Goal: Transaction & Acquisition: Book appointment/travel/reservation

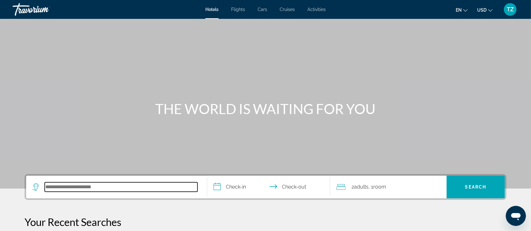
click at [127, 190] on input "Search hotel destination" at bounding box center [121, 187] width 153 height 9
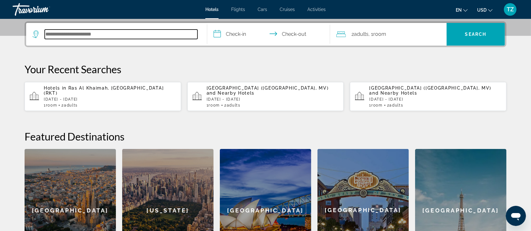
scroll to position [154, 0]
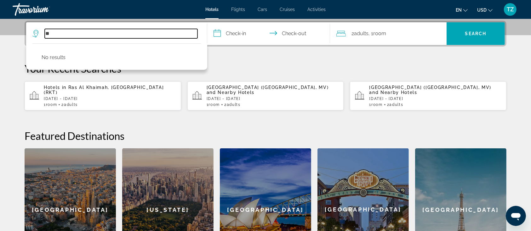
type input "*"
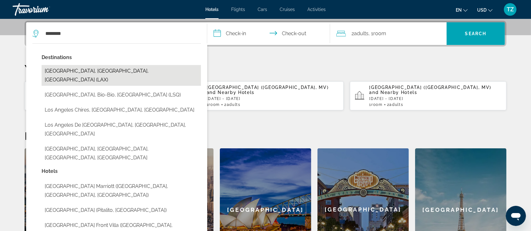
click at [99, 70] on button "[GEOGRAPHIC_DATA], [GEOGRAPHIC_DATA], [GEOGRAPHIC_DATA] (LAX)" at bounding box center [121, 75] width 159 height 21
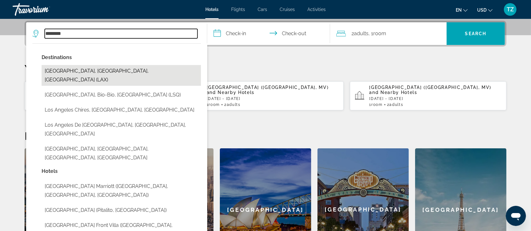
type input "**********"
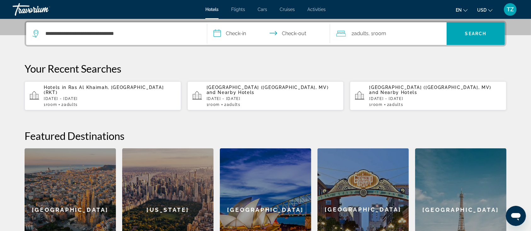
click at [234, 35] on input "**********" at bounding box center [269, 34] width 125 height 25
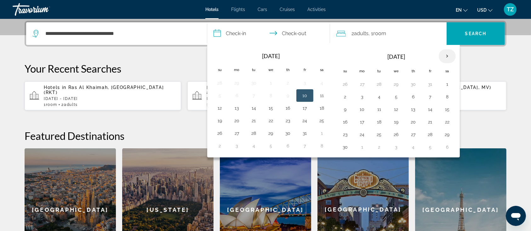
click at [449, 52] on th "Next month" at bounding box center [446, 56] width 17 height 14
click at [413, 96] on button "8" at bounding box center [413, 97] width 10 height 9
click at [349, 107] on button "11" at bounding box center [345, 109] width 10 height 9
type input "**********"
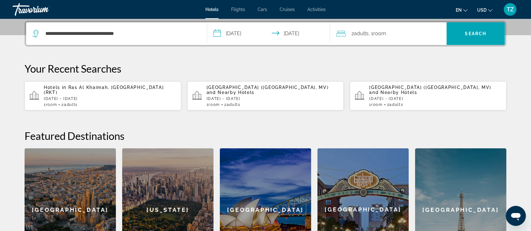
click at [363, 34] on span "Adults" at bounding box center [361, 34] width 14 height 6
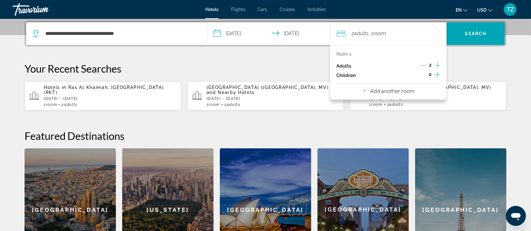
click at [437, 64] on icon "Increment adults" at bounding box center [437, 66] width 6 height 8
click at [467, 55] on div "**********" at bounding box center [265, 146] width 507 height 251
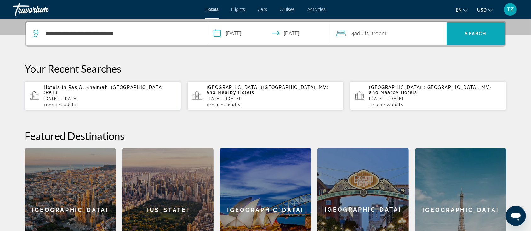
click at [466, 33] on span "Search" at bounding box center [475, 33] width 21 height 5
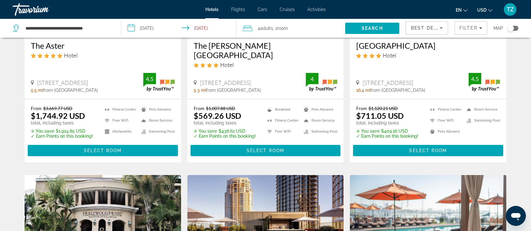
scroll to position [84, 0]
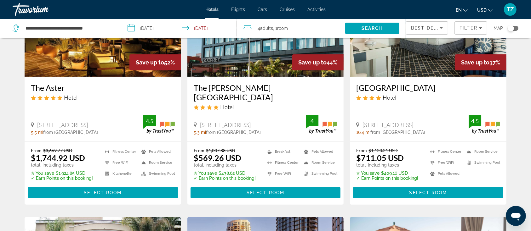
click at [264, 88] on h3 "The [PERSON_NAME][GEOGRAPHIC_DATA]" at bounding box center [266, 92] width 144 height 19
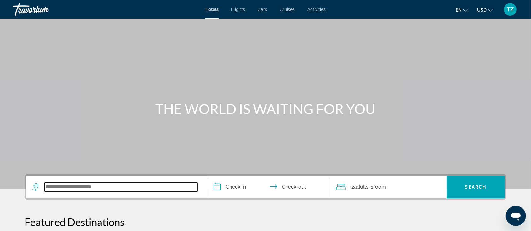
click at [126, 185] on input "Search hotel destination" at bounding box center [121, 187] width 153 height 9
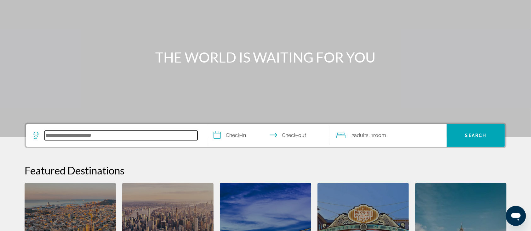
scroll to position [135, 0]
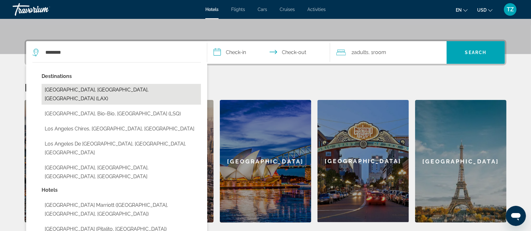
click at [58, 89] on button "[GEOGRAPHIC_DATA], [GEOGRAPHIC_DATA], [GEOGRAPHIC_DATA] (LAX)" at bounding box center [121, 94] width 159 height 21
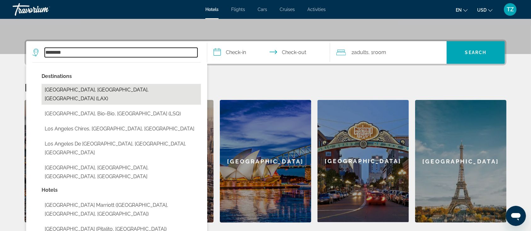
type input "**********"
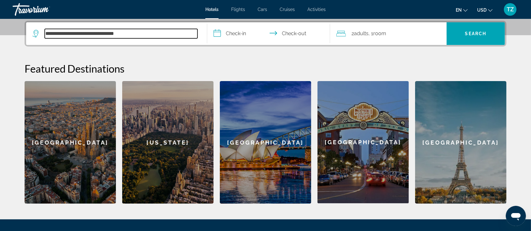
scroll to position [154, 0]
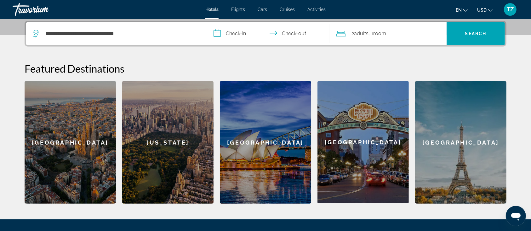
click at [242, 33] on input "**********" at bounding box center [269, 34] width 125 height 25
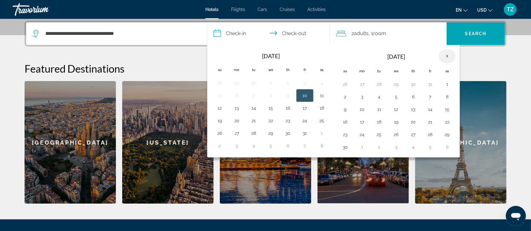
click at [446, 57] on th "Next month" at bounding box center [446, 56] width 17 height 14
click at [408, 94] on button "8" at bounding box center [413, 97] width 10 height 9
click at [342, 107] on button "11" at bounding box center [345, 109] width 10 height 9
type input "**********"
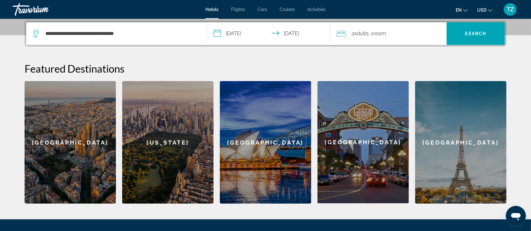
click at [359, 31] on span "Adults" at bounding box center [361, 34] width 14 height 6
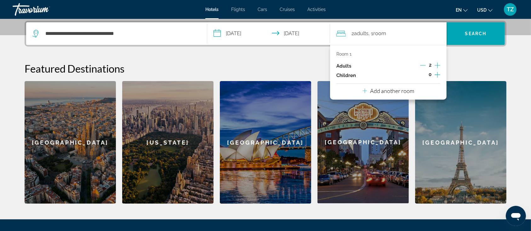
click at [438, 65] on icon "Increment adults" at bounding box center [437, 66] width 6 height 8
click at [471, 66] on h2 "Featured Destinations" at bounding box center [266, 68] width 482 height 13
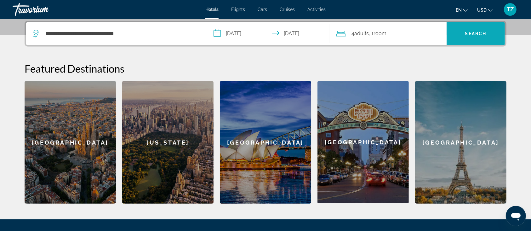
click at [463, 32] on span "Search" at bounding box center [475, 33] width 58 height 15
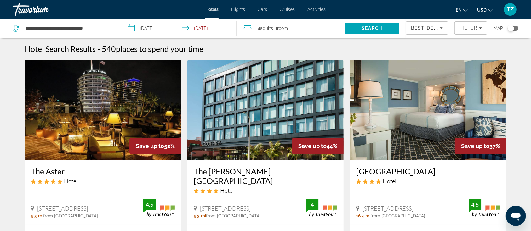
click at [259, 172] on h3 "The [PERSON_NAME][GEOGRAPHIC_DATA]" at bounding box center [266, 176] width 144 height 19
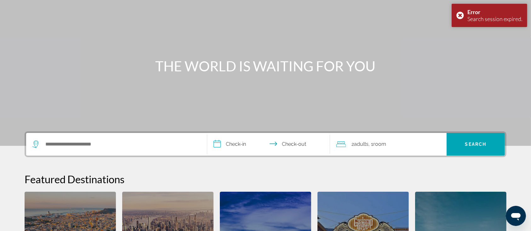
scroll to position [84, 0]
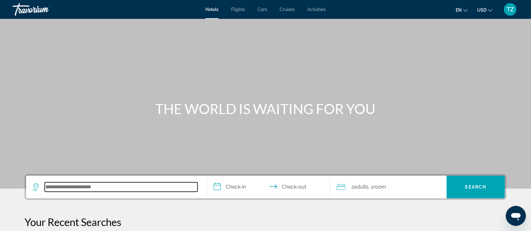
click at [83, 189] on input "Search hotel destination" at bounding box center [121, 187] width 153 height 9
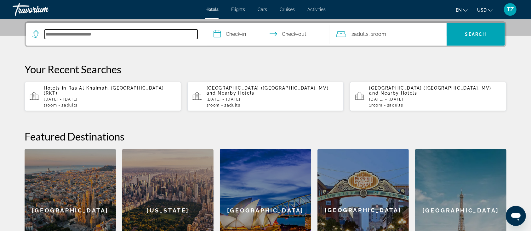
scroll to position [154, 0]
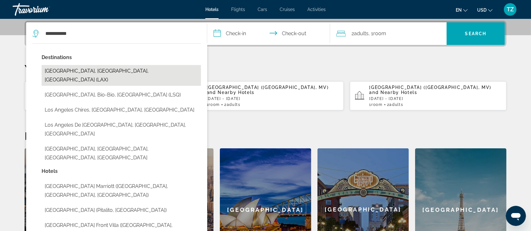
click at [81, 68] on button "[GEOGRAPHIC_DATA], [GEOGRAPHIC_DATA], [GEOGRAPHIC_DATA] (LAX)" at bounding box center [121, 75] width 159 height 21
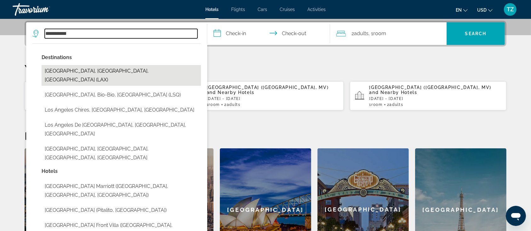
type input "**********"
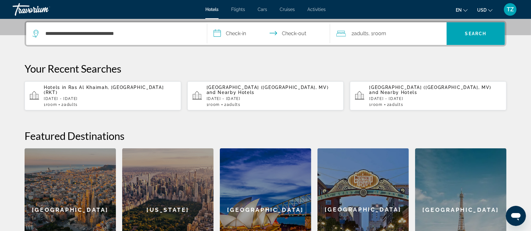
click at [225, 35] on input "**********" at bounding box center [269, 34] width 125 height 25
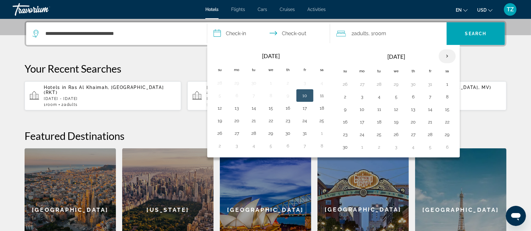
click at [448, 53] on th "Next month" at bounding box center [446, 56] width 17 height 14
click at [413, 96] on button "8" at bounding box center [413, 97] width 10 height 9
click at [344, 110] on button "11" at bounding box center [345, 109] width 10 height 9
type input "**********"
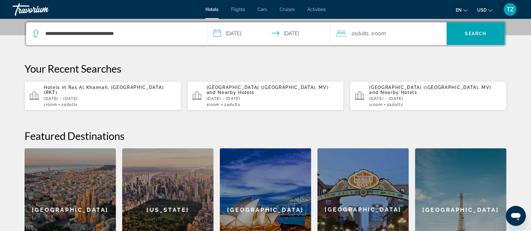
click at [378, 34] on span "Room" at bounding box center [379, 34] width 13 height 6
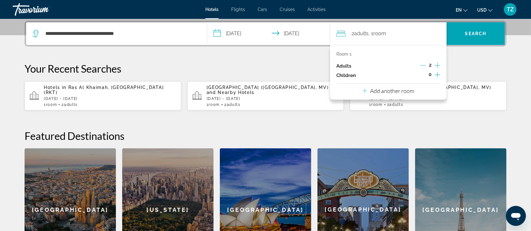
click at [437, 64] on icon "Increment adults" at bounding box center [437, 66] width 6 height 6
click at [464, 54] on div "**********" at bounding box center [265, 146] width 507 height 251
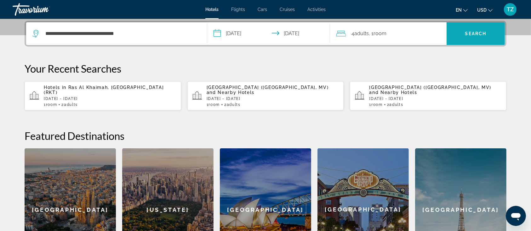
click at [464, 30] on span "Search" at bounding box center [475, 33] width 58 height 15
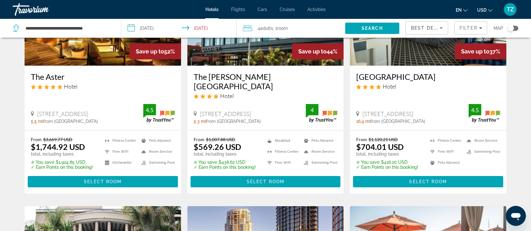
scroll to position [84, 0]
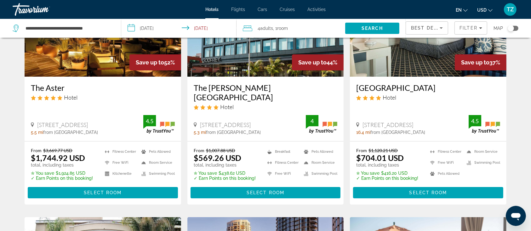
click at [253, 83] on h3 "The [PERSON_NAME][GEOGRAPHIC_DATA]" at bounding box center [266, 92] width 144 height 19
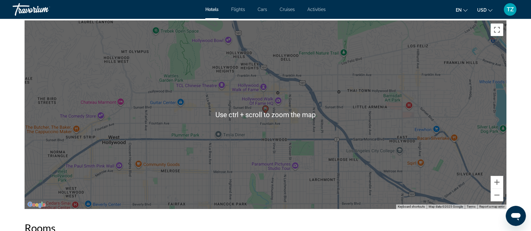
scroll to position [587, 0]
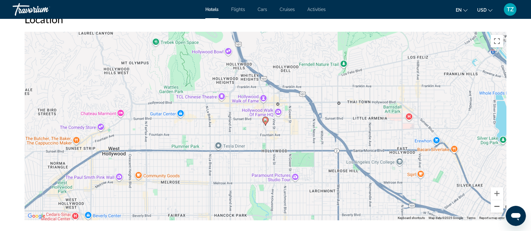
click at [495, 206] on button "Zoom out" at bounding box center [496, 206] width 13 height 13
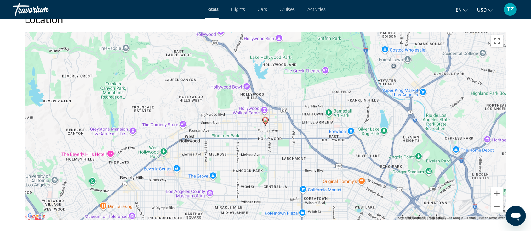
click at [495, 206] on button "Zoom out" at bounding box center [496, 206] width 13 height 13
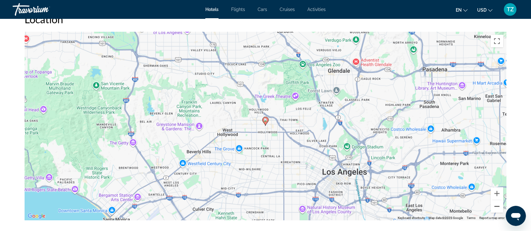
click at [495, 206] on button "Zoom out" at bounding box center [496, 206] width 13 height 13
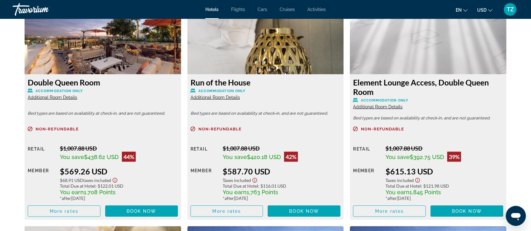
scroll to position [923, 0]
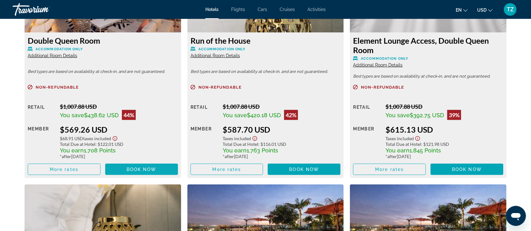
click at [135, 170] on span "Book now" at bounding box center [142, 169] width 30 height 5
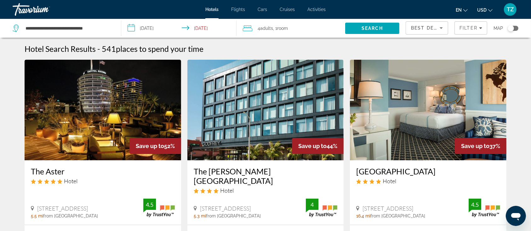
click at [388, 173] on h3 "[GEOGRAPHIC_DATA]" at bounding box center [428, 171] width 144 height 9
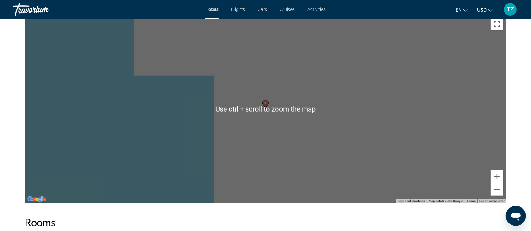
scroll to position [630, 0]
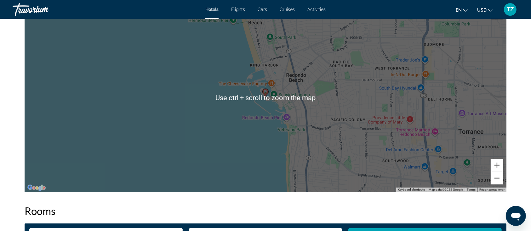
click at [496, 181] on button "Zoom out" at bounding box center [496, 178] width 13 height 13
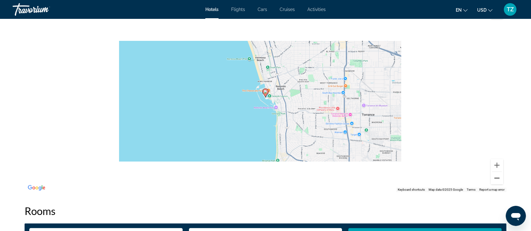
click at [496, 181] on button "Zoom out" at bounding box center [496, 178] width 13 height 13
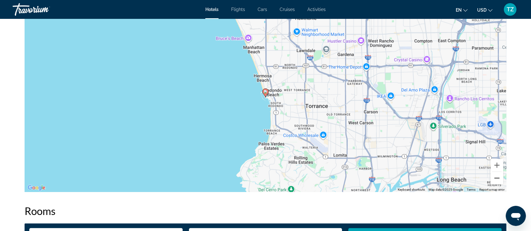
click at [495, 179] on button "Zoom out" at bounding box center [496, 178] width 13 height 13
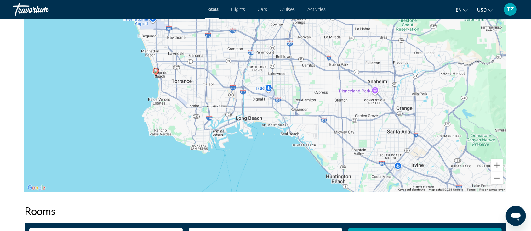
drag, startPoint x: 309, startPoint y: 108, endPoint x: 209, endPoint y: 84, distance: 102.6
click at [209, 84] on div "To activate drag with keyboard, press Alt + Enter. Once in keyboard drag state,…" at bounding box center [266, 97] width 482 height 189
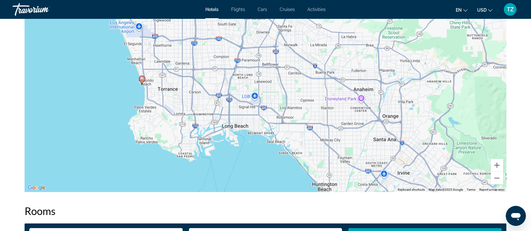
drag, startPoint x: 334, startPoint y: 155, endPoint x: 320, endPoint y: 162, distance: 15.8
click at [320, 162] on div "To activate drag with keyboard, press Alt + Enter. Once in keyboard drag state,…" at bounding box center [266, 97] width 482 height 189
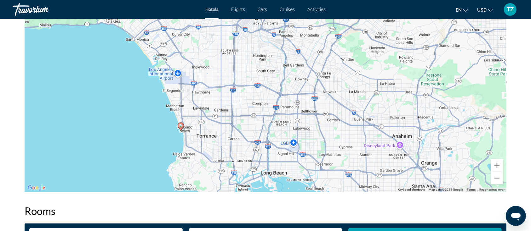
drag, startPoint x: 278, startPoint y: 98, endPoint x: 339, endPoint y: 168, distance: 92.6
click at [339, 168] on div "To activate drag with keyboard, press Alt + Enter. Once in keyboard drag state,…" at bounding box center [266, 97] width 482 height 189
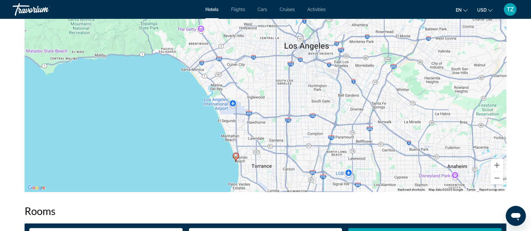
drag, startPoint x: 330, startPoint y: 155, endPoint x: 327, endPoint y: 116, distance: 38.5
click at [327, 116] on div "To activate drag with keyboard, press Alt + Enter. Once in keyboard drag state,…" at bounding box center [266, 97] width 482 height 189
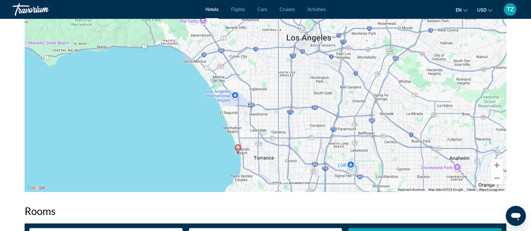
drag, startPoint x: 290, startPoint y: 117, endPoint x: 296, endPoint y: 134, distance: 17.8
click at [296, 134] on div "To activate drag with keyboard, press Alt + Enter. Once in keyboard drag state,…" at bounding box center [266, 97] width 482 height 189
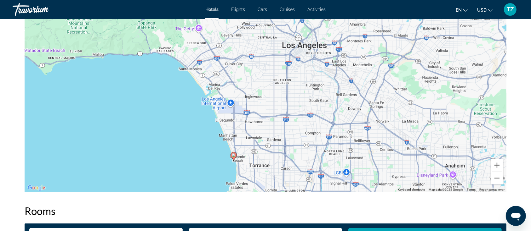
drag, startPoint x: 282, startPoint y: 61, endPoint x: 277, endPoint y: 71, distance: 10.4
click at [277, 71] on div "To activate drag with keyboard, press Alt + Enter. Once in keyboard drag state,…" at bounding box center [266, 97] width 482 height 189
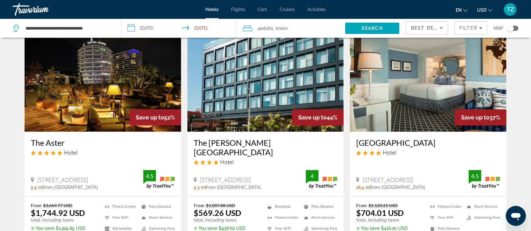
scroll to position [42, 0]
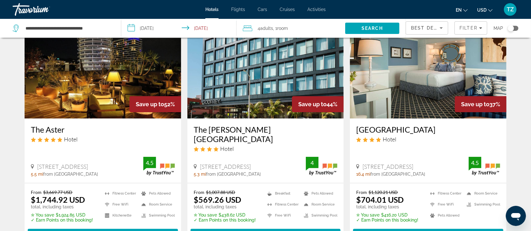
click at [255, 130] on h3 "The [PERSON_NAME][GEOGRAPHIC_DATA]" at bounding box center [266, 134] width 144 height 19
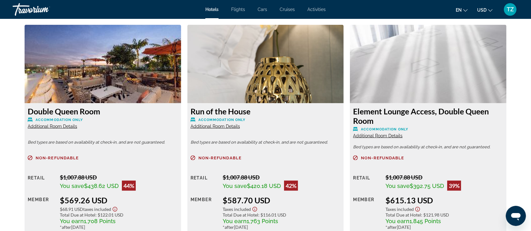
scroll to position [839, 0]
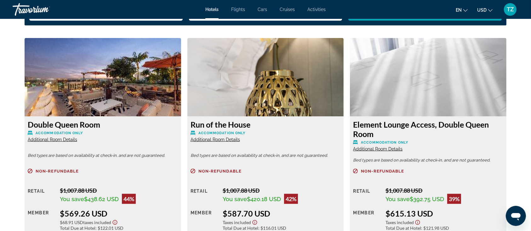
click at [71, 136] on div "Double Queen Room Accommodation Only Additional Room Details" at bounding box center [103, 131] width 150 height 23
click at [71, 138] on span "Additional Room Details" at bounding box center [52, 139] width 49 height 5
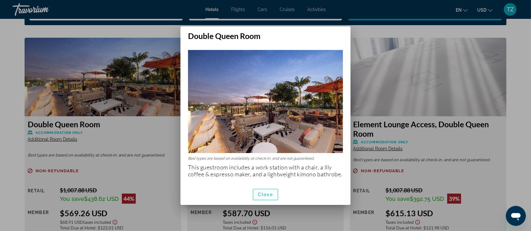
click at [264, 196] on span "Close" at bounding box center [265, 194] width 15 height 5
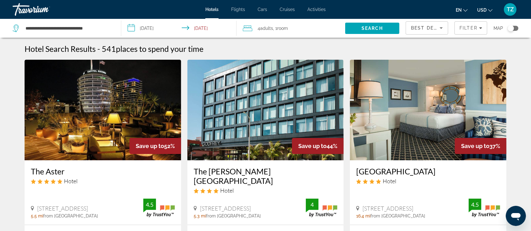
click at [513, 29] on div "Toggle map" at bounding box center [510, 28] width 6 height 6
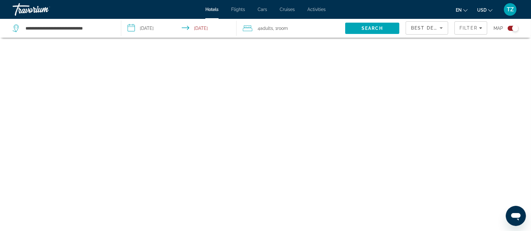
scroll to position [38, 0]
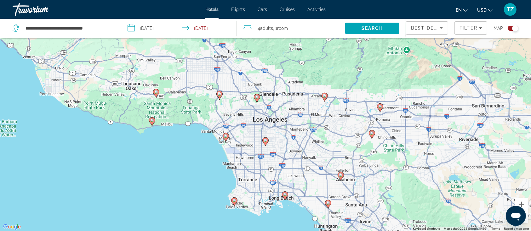
click at [279, 115] on div "To activate drag with keyboard, press Alt + Enter. Once in keyboard drag state,…" at bounding box center [265, 115] width 531 height 231
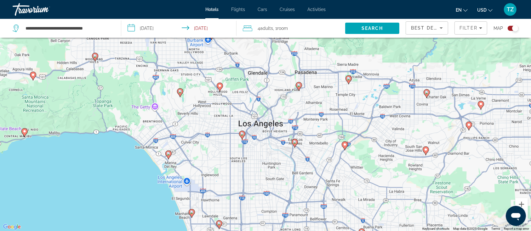
click at [225, 103] on div "To activate drag with keyboard, press Alt + Enter. Once in keyboard drag state,…" at bounding box center [265, 115] width 531 height 231
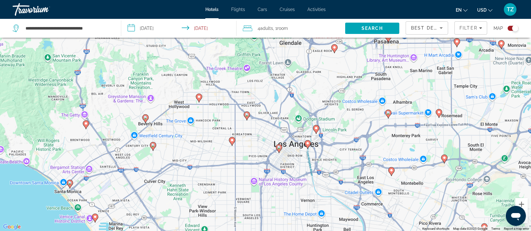
click at [225, 103] on div "To activate drag with keyboard, press Alt + Enter. Once in keyboard drag state,…" at bounding box center [265, 115] width 531 height 231
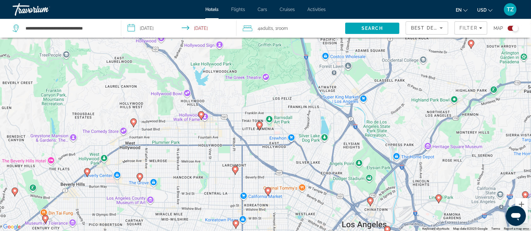
drag, startPoint x: 200, startPoint y: 102, endPoint x: 199, endPoint y: 144, distance: 42.2
click at [199, 144] on div "To activate drag with keyboard, press Alt + Enter. Once in keyboard drag state,…" at bounding box center [265, 115] width 531 height 231
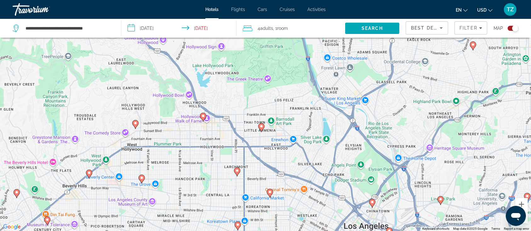
click at [215, 125] on div "To activate drag with keyboard, press Alt + Enter. Once in keyboard drag state,…" at bounding box center [265, 115] width 531 height 231
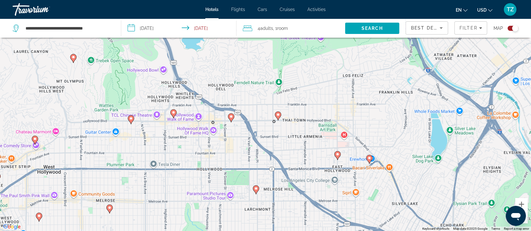
click at [172, 113] on image "Main content" at bounding box center [174, 113] width 4 height 4
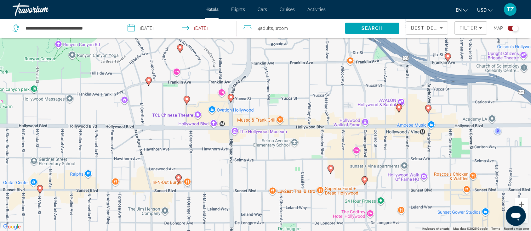
click at [230, 99] on icon "Main content" at bounding box center [231, 98] width 6 height 8
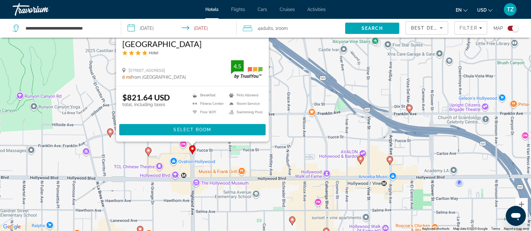
drag, startPoint x: 295, startPoint y: 133, endPoint x: 255, endPoint y: 138, distance: 40.0
click at [255, 138] on div "To navigate, press the arrow keys. To activate drag with keyboard, press Alt + …" at bounding box center [265, 115] width 531 height 231
click at [238, 158] on div "To navigate, press the arrow keys. To activate drag with keyboard, press Alt + …" at bounding box center [265, 115] width 531 height 231
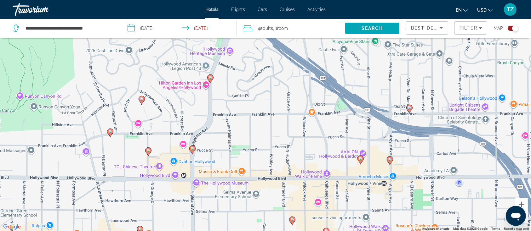
click at [359, 160] on image "Main content" at bounding box center [361, 159] width 4 height 4
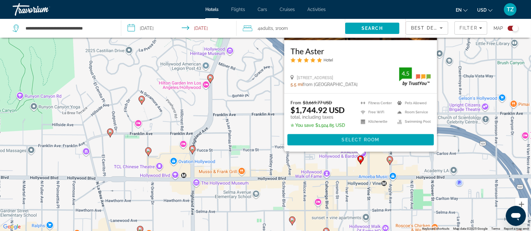
click at [233, 156] on div "To activate drag with keyboard, press Alt + Enter. Once in keyboard drag state,…" at bounding box center [265, 115] width 531 height 231
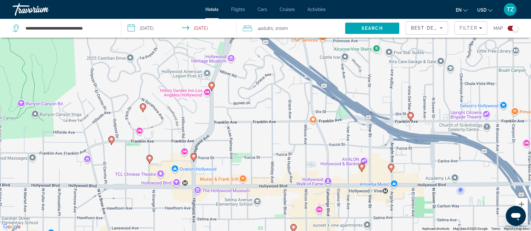
drag, startPoint x: 267, startPoint y: 170, endPoint x: 269, endPoint y: 81, distance: 88.8
click at [269, 81] on div "To activate drag with keyboard, press Alt + Enter. Once in keyboard drag state,…" at bounding box center [265, 115] width 531 height 231
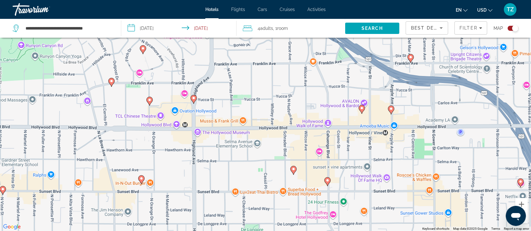
drag, startPoint x: 271, startPoint y: 167, endPoint x: 268, endPoint y: 147, distance: 20.0
click at [268, 147] on div "To activate drag with keyboard, press Alt + Enter. Once in keyboard drag state,…" at bounding box center [265, 115] width 531 height 231
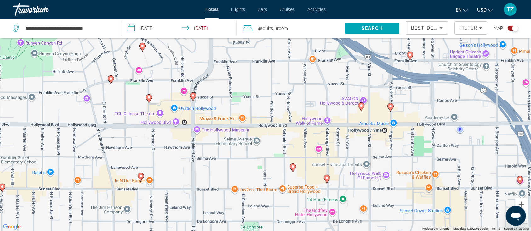
click at [141, 176] on image "Main content" at bounding box center [141, 176] width 4 height 4
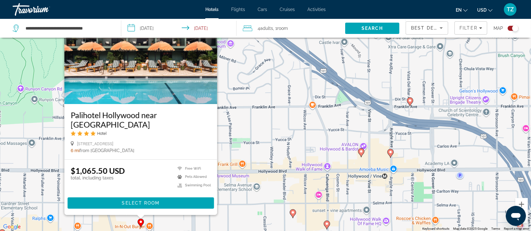
click at [252, 180] on div "To activate drag with keyboard, press Alt + Enter. Once in keyboard drag state,…" at bounding box center [265, 115] width 531 height 231
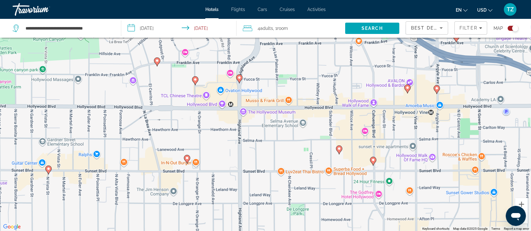
drag, startPoint x: 240, startPoint y: 193, endPoint x: 286, endPoint y: 128, distance: 79.7
click at [286, 128] on div "To activate drag with keyboard, press Alt + Enter. Once in keyboard drag state,…" at bounding box center [265, 115] width 531 height 231
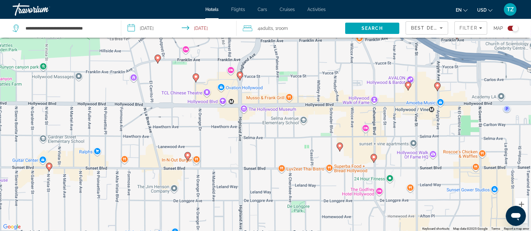
click at [48, 171] on gmp-advanced-marker "Main content" at bounding box center [49, 167] width 6 height 9
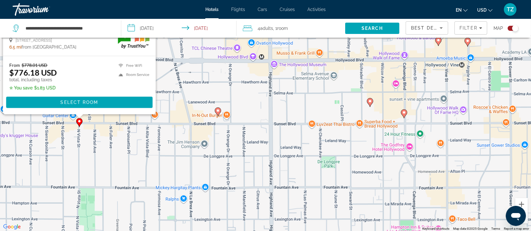
drag, startPoint x: 306, startPoint y: 186, endPoint x: 290, endPoint y: 85, distance: 102.3
click at [290, 85] on div "To activate drag with keyboard, press Alt + Enter. Once in keyboard drag state,…" at bounding box center [265, 115] width 531 height 231
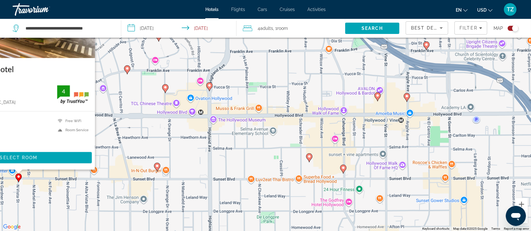
drag, startPoint x: 296, startPoint y: 104, endPoint x: 235, endPoint y: 161, distance: 83.1
click at [235, 161] on div "To activate drag with keyboard, press Alt + Enter. Once in keyboard drag state,…" at bounding box center [265, 115] width 531 height 231
click at [234, 160] on div "To activate drag with keyboard, press Alt + Enter. Once in keyboard drag state,…" at bounding box center [265, 115] width 531 height 231
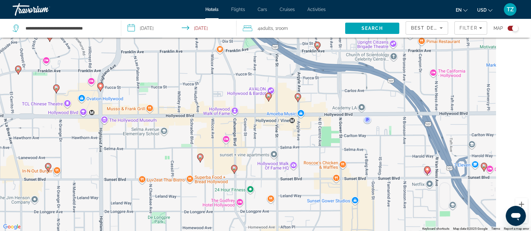
drag, startPoint x: 378, startPoint y: 131, endPoint x: 266, endPoint y: 130, distance: 111.4
click at [266, 130] on div "To activate drag with keyboard, press Alt + Enter. Once in keyboard drag state,…" at bounding box center [265, 115] width 531 height 231
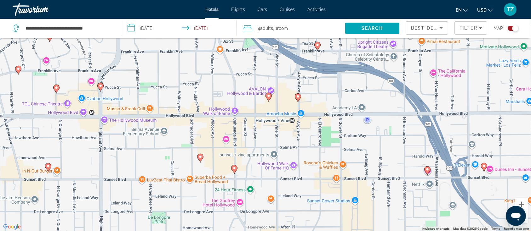
click at [299, 101] on gmp-advanced-marker "Main content" at bounding box center [298, 97] width 6 height 9
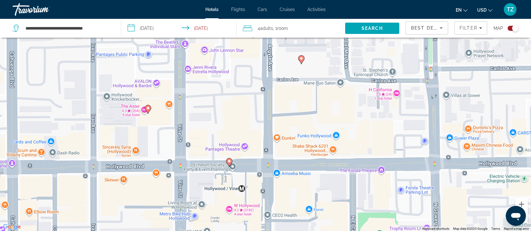
click at [229, 161] on image "Main content" at bounding box center [229, 162] width 4 height 4
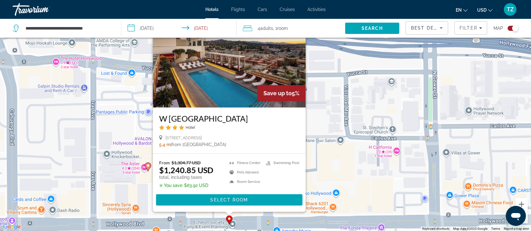
click at [343, 179] on div "To activate drag with keyboard, press Alt + Enter. Once in keyboard drag state,…" at bounding box center [265, 115] width 531 height 231
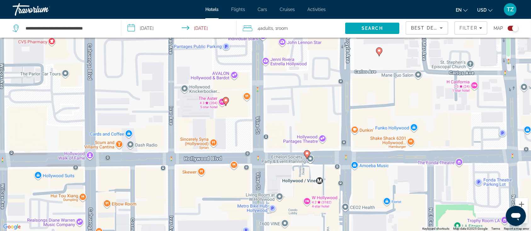
drag, startPoint x: 341, startPoint y: 157, endPoint x: 422, endPoint y: 129, distance: 86.0
click at [422, 129] on div "To activate drag with keyboard, press Alt + Enter. Once in keyboard drag state,…" at bounding box center [265, 115] width 531 height 231
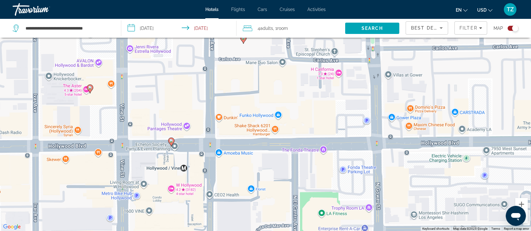
drag, startPoint x: 307, startPoint y: 120, endPoint x: 170, endPoint y: 108, distance: 137.1
click at [170, 108] on div "To activate drag with keyboard, press Alt + Enter. Once in keyboard drag state,…" at bounding box center [265, 115] width 531 height 231
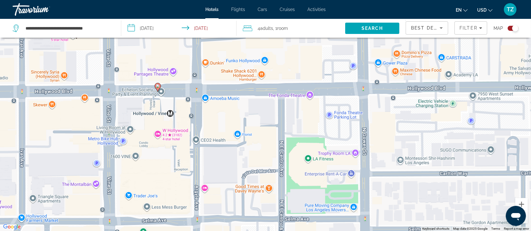
drag, startPoint x: 314, startPoint y: 125, endPoint x: 302, endPoint y: 72, distance: 53.5
click at [302, 72] on div "To activate drag with keyboard, press Alt + Enter. Once in keyboard drag state,…" at bounding box center [265, 115] width 531 height 231
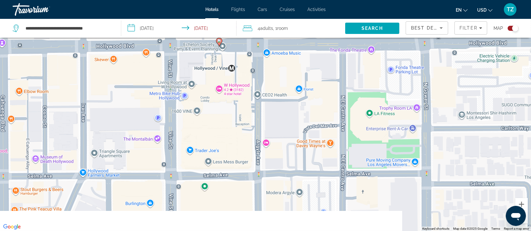
drag, startPoint x: 294, startPoint y: 165, endPoint x: 359, endPoint y: 120, distance: 79.6
click at [359, 120] on div "To activate drag with keyboard, press Alt + Enter. Once in keyboard drag state,…" at bounding box center [265, 115] width 531 height 231
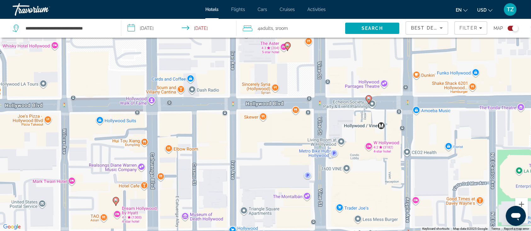
drag, startPoint x: 130, startPoint y: 134, endPoint x: 269, endPoint y: 187, distance: 149.0
click at [269, 187] on div "To activate drag with keyboard, press Alt + Enter. Once in keyboard drag state,…" at bounding box center [265, 115] width 531 height 231
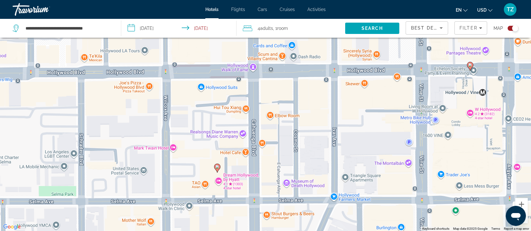
drag, startPoint x: 167, startPoint y: 155, endPoint x: 270, endPoint y: 126, distance: 107.4
click at [270, 126] on div "To activate drag with keyboard, press Alt + Enter. Once in keyboard drag state,…" at bounding box center [265, 115] width 531 height 231
click at [216, 167] on image "Main content" at bounding box center [217, 167] width 4 height 4
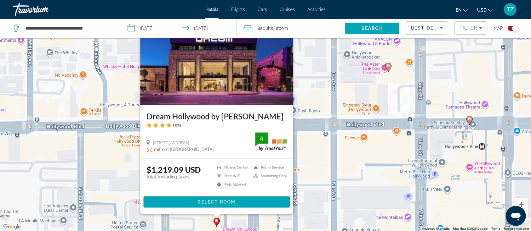
click at [327, 170] on div "To activate drag with keyboard, press Alt + Enter. Once in keyboard drag state,…" at bounding box center [265, 115] width 531 height 231
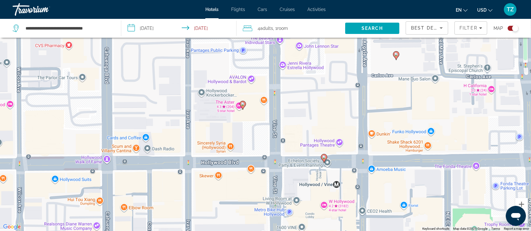
drag, startPoint x: 314, startPoint y: 167, endPoint x: 196, endPoint y: 195, distance: 121.4
click at [196, 195] on div "To activate drag with keyboard, press Alt + Enter. Once in keyboard drag state,…" at bounding box center [265, 115] width 531 height 231
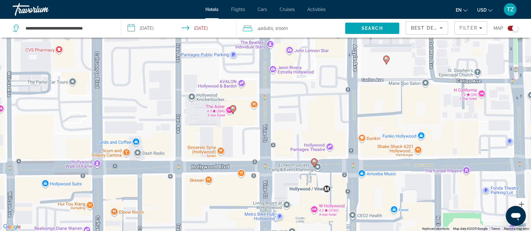
drag, startPoint x: 234, startPoint y: 120, endPoint x: 225, endPoint y: 126, distance: 11.4
click at [225, 126] on div "To activate drag with keyboard, press Alt + Enter. Once in keyboard drag state,…" at bounding box center [265, 115] width 531 height 231
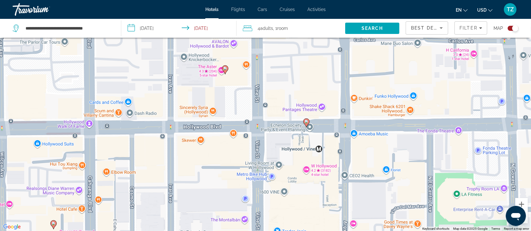
drag, startPoint x: 229, startPoint y: 181, endPoint x: 221, endPoint y: 140, distance: 41.4
click at [221, 140] on div "To activate drag with keyboard, press Alt + Enter. Once in keyboard drag state,…" at bounding box center [265, 115] width 531 height 231
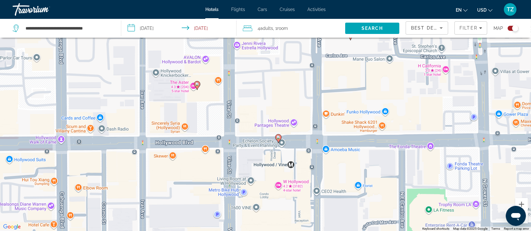
drag, startPoint x: 242, startPoint y: 152, endPoint x: 214, endPoint y: 167, distance: 32.1
click at [214, 167] on div "To activate drag with keyboard, press Alt + Enter. Once in keyboard drag state,…" at bounding box center [265, 115] width 531 height 231
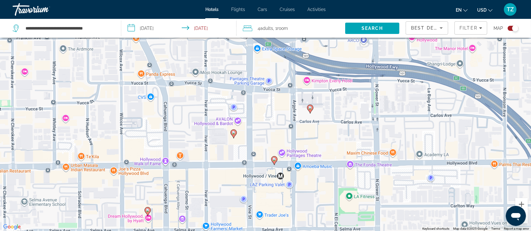
click at [309, 108] on image "Main content" at bounding box center [310, 108] width 4 height 4
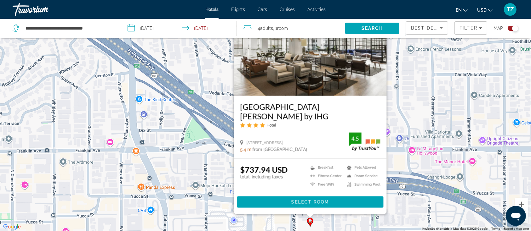
click at [206, 174] on div "To activate drag with keyboard, press Alt + Enter. Once in keyboard drag state,…" at bounding box center [265, 115] width 531 height 231
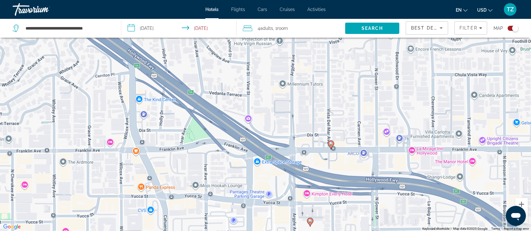
click at [309, 220] on image "Main content" at bounding box center [310, 221] width 4 height 4
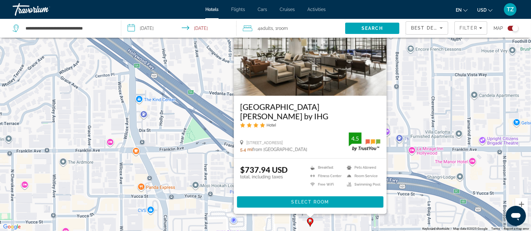
click at [339, 223] on div "To activate drag with keyboard, press Alt + Enter. Once in keyboard drag state,…" at bounding box center [265, 115] width 531 height 231
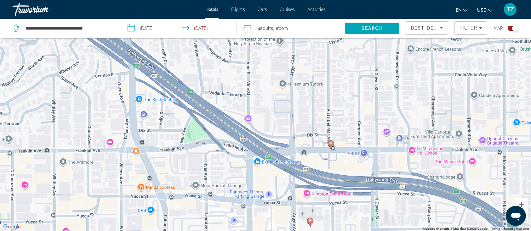
click at [310, 223] on image "Main content" at bounding box center [310, 221] width 4 height 4
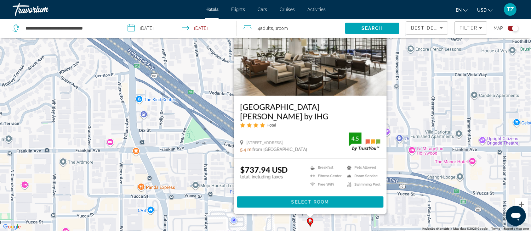
click at [400, 215] on div "To activate drag with keyboard, press Alt + Enter. Once in keyboard drag state,…" at bounding box center [265, 115] width 531 height 231
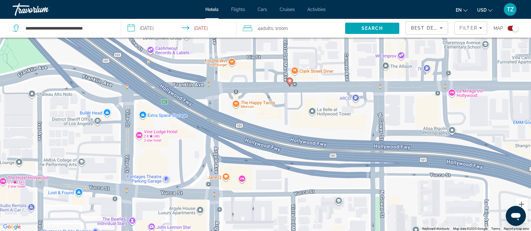
drag, startPoint x: 336, startPoint y: 216, endPoint x: 356, endPoint y: 110, distance: 108.2
click at [356, 110] on div "To activate drag with keyboard, press Alt + Enter. Once in keyboard drag state,…" at bounding box center [265, 115] width 531 height 231
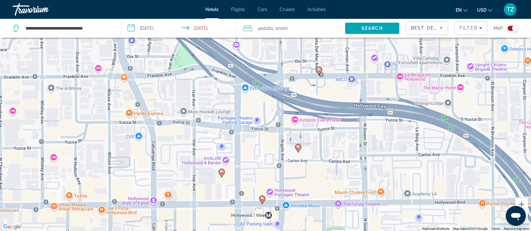
click at [221, 174] on image "Main content" at bounding box center [222, 172] width 4 height 4
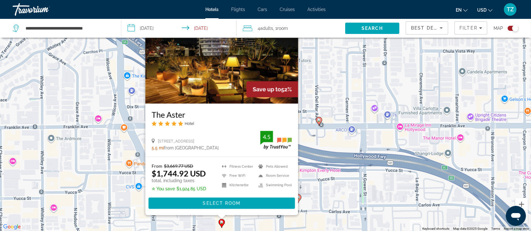
click at [336, 76] on div "To activate drag with keyboard, press Alt + Enter. Once in keyboard drag state,…" at bounding box center [265, 115] width 531 height 231
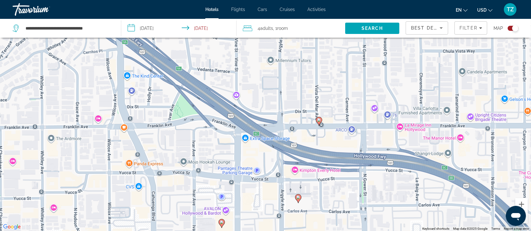
click at [220, 222] on image "Main content" at bounding box center [222, 223] width 4 height 4
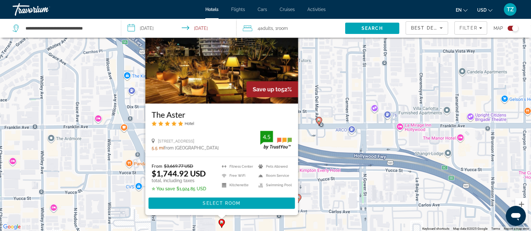
click at [301, 198] on icon "Main content" at bounding box center [298, 199] width 6 height 8
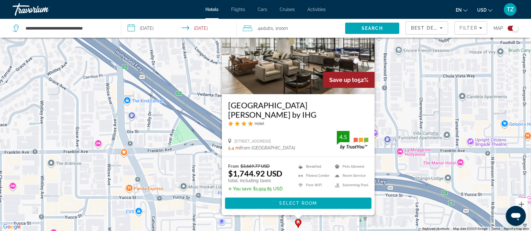
click at [202, 193] on div "To activate drag with keyboard, press Alt + Enter. Once in keyboard drag state,…" at bounding box center [265, 115] width 531 height 231
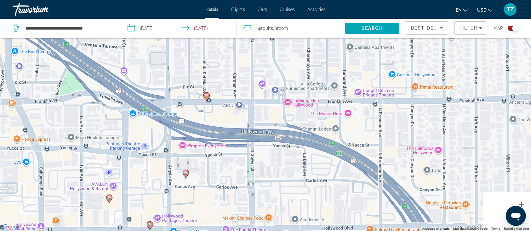
drag, startPoint x: 186, startPoint y: 204, endPoint x: 334, endPoint y: 130, distance: 165.4
click at [334, 130] on div "To activate drag with keyboard, press Alt + Enter. Once in keyboard drag state,…" at bounding box center [265, 115] width 531 height 231
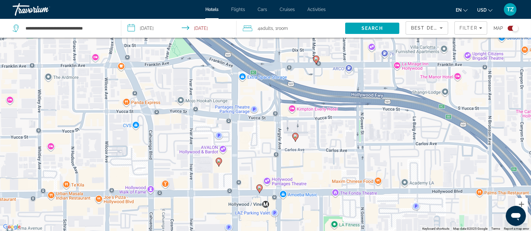
click at [260, 188] on image "Main content" at bounding box center [259, 188] width 4 height 4
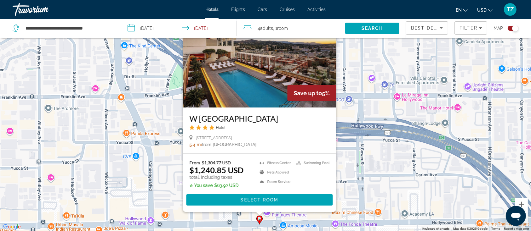
click at [354, 175] on div "To activate drag with keyboard, press Alt + Enter. Once in keyboard drag state,…" at bounding box center [265, 115] width 531 height 231
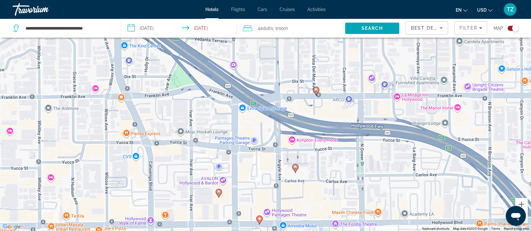
click at [295, 168] on image "Main content" at bounding box center [295, 168] width 4 height 4
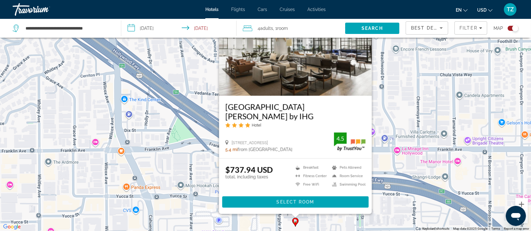
click at [292, 127] on div "Hotel" at bounding box center [295, 124] width 140 height 5
drag, startPoint x: 306, startPoint y: 137, endPoint x: 294, endPoint y: 153, distance: 19.8
click at [294, 153] on div "[GEOGRAPHIC_DATA][PERSON_NAME] by IHG Hotel [STREET_ADDRESS] 5.4 mi from [GEOGR…" at bounding box center [295, 127] width 153 height 63
click at [313, 137] on div "[STREET_ADDRESS] 5.4 mi from [GEOGRAPHIC_DATA] from hotel 4.5" at bounding box center [295, 143] width 140 height 20
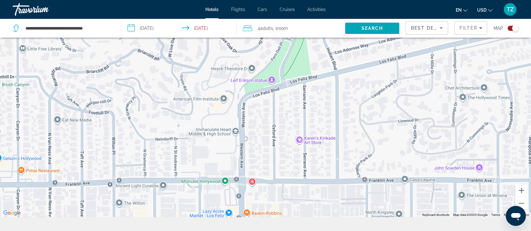
scroll to position [65, 0]
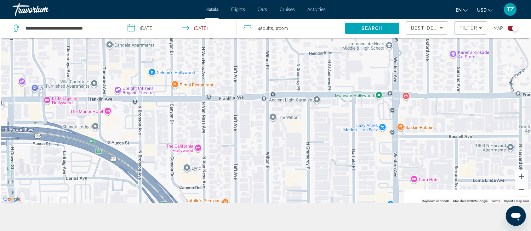
drag, startPoint x: 159, startPoint y: 167, endPoint x: 288, endPoint y: 108, distance: 142.8
click at [317, 93] on div "To activate drag with keyboard, press Alt + Enter. Once in keyboard drag state,…" at bounding box center [265, 87] width 531 height 231
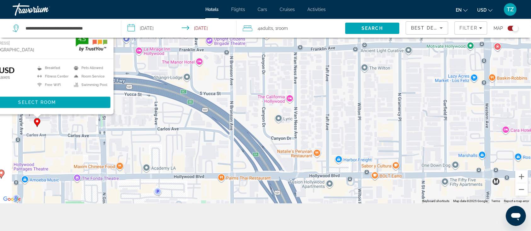
drag, startPoint x: 229, startPoint y: 149, endPoint x: 324, endPoint y: 122, distance: 98.7
click at [324, 122] on div "To activate drag with keyboard, press Alt + Enter. Once in keyboard drag state,…" at bounding box center [265, 87] width 531 height 231
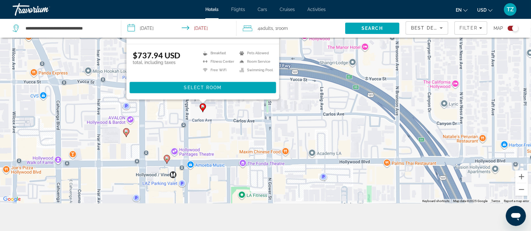
drag, startPoint x: 185, startPoint y: 165, endPoint x: 291, endPoint y: 87, distance: 131.3
click at [292, 74] on div "To activate drag with keyboard, press Alt + Enter. Once in keyboard drag state,…" at bounding box center [265, 87] width 531 height 231
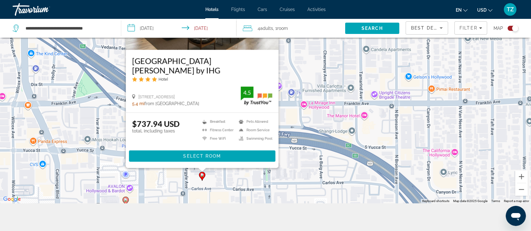
drag, startPoint x: 106, startPoint y: 71, endPoint x: 102, endPoint y: 153, distance: 81.9
click at [102, 153] on div "To activate drag with keyboard, press Alt + Enter. Once in keyboard drag state,…" at bounding box center [265, 87] width 531 height 231
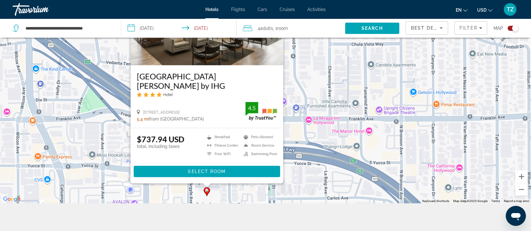
drag, startPoint x: 91, startPoint y: 129, endPoint x: 96, endPoint y: 145, distance: 17.0
click at [96, 145] on div "To activate drag with keyboard, press Alt + Enter. Once in keyboard drag state,…" at bounding box center [265, 87] width 531 height 231
click at [214, 171] on span "Select Room" at bounding box center [207, 171] width 38 height 5
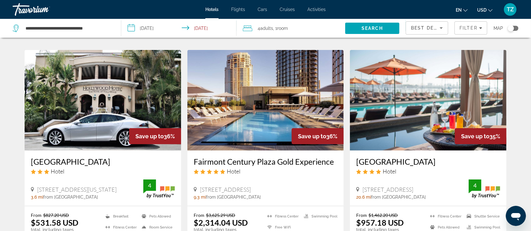
scroll to position [252, 0]
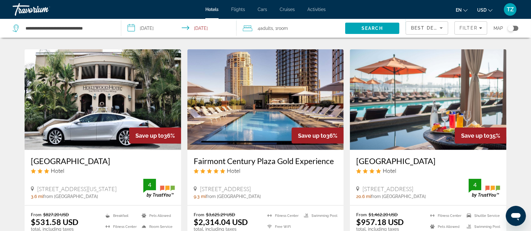
click at [511, 28] on div "Toggle map" at bounding box center [510, 28] width 6 height 6
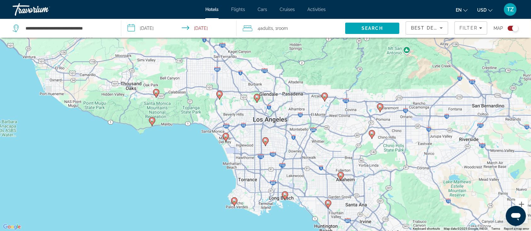
click at [263, 119] on div "To activate drag with keyboard, press Alt + Enter. Once in keyboard drag state,…" at bounding box center [265, 115] width 531 height 231
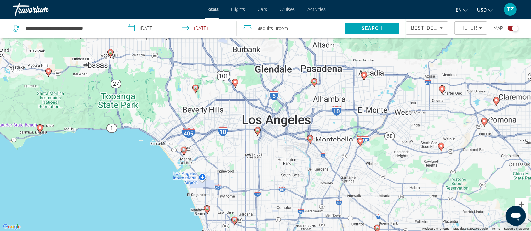
click at [264, 113] on div "To activate drag with keyboard, press Alt + Enter. Once in keyboard drag state,…" at bounding box center [265, 115] width 531 height 231
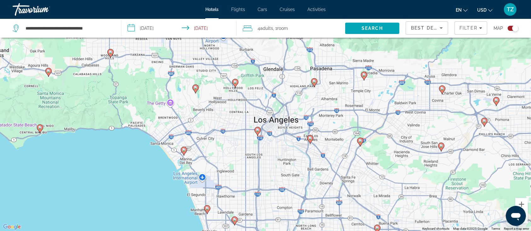
click at [264, 113] on div "To activate drag with keyboard, press Alt + Enter. Once in keyboard drag state,…" at bounding box center [265, 115] width 531 height 231
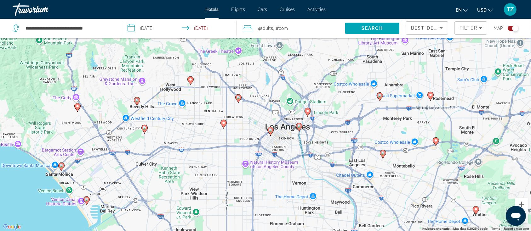
click at [274, 116] on div "To activate drag with keyboard, press Alt + Enter. Once in keyboard drag state,…" at bounding box center [265, 115] width 531 height 231
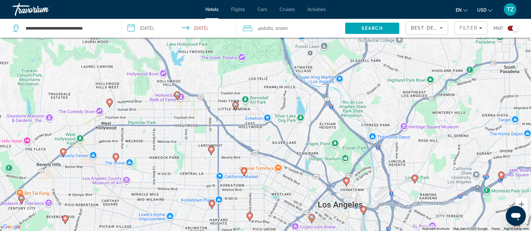
drag, startPoint x: 257, startPoint y: 105, endPoint x: 302, endPoint y: 180, distance: 87.1
click at [302, 180] on div "To activate drag with keyboard, press Alt + Enter. Once in keyboard drag state,…" at bounding box center [265, 115] width 531 height 231
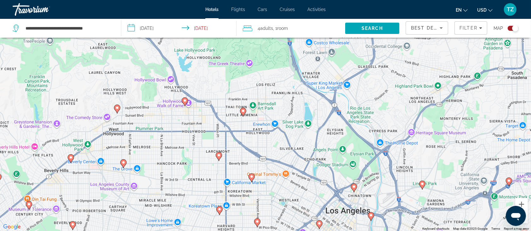
click at [258, 152] on div "To activate drag with keyboard, press Alt + Enter. Once in keyboard drag state,…" at bounding box center [265, 115] width 531 height 231
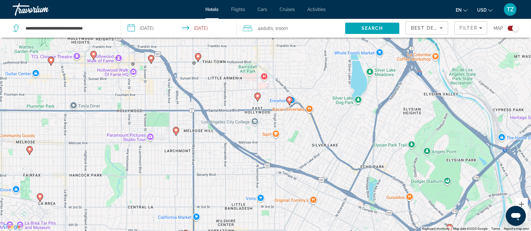
click at [277, 122] on div "To activate drag with keyboard, press Alt + Enter. Once in keyboard drag state,…" at bounding box center [265, 115] width 531 height 231
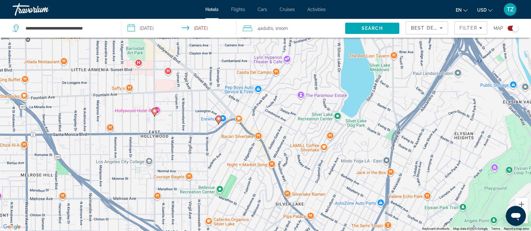
drag, startPoint x: 312, startPoint y: 166, endPoint x: 236, endPoint y: 211, distance: 88.8
click at [231, 218] on div "To activate drag with keyboard, press Alt + Enter. Once in keyboard drag state,…" at bounding box center [265, 115] width 531 height 231
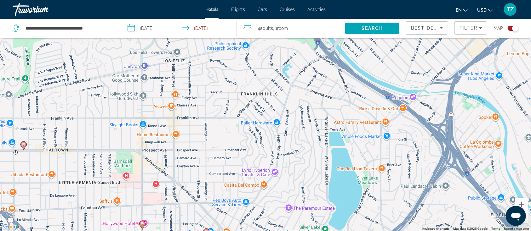
drag, startPoint x: 300, startPoint y: 114, endPoint x: 284, endPoint y: 209, distance: 97.1
click at [284, 209] on div "To activate drag with keyboard, press Alt + Enter. Once in keyboard drag state,…" at bounding box center [265, 115] width 531 height 231
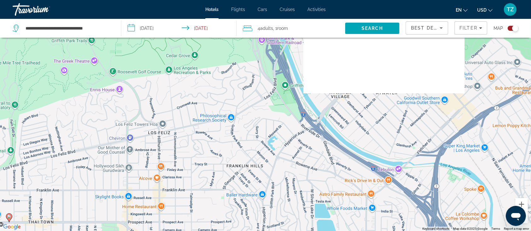
drag, startPoint x: 274, startPoint y: 115, endPoint x: 185, endPoint y: 46, distance: 112.2
click at [185, 46] on div "To activate drag with keyboard, press Alt + Enter. Once in keyboard drag state,…" at bounding box center [265, 115] width 531 height 231
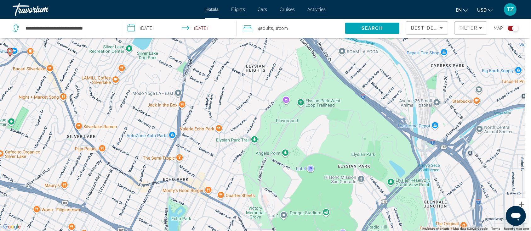
drag, startPoint x: 264, startPoint y: 161, endPoint x: 187, endPoint y: 70, distance: 119.5
click at [187, 71] on div "To activate drag with keyboard, press Alt + Enter. Once in keyboard drag state,…" at bounding box center [265, 115] width 531 height 231
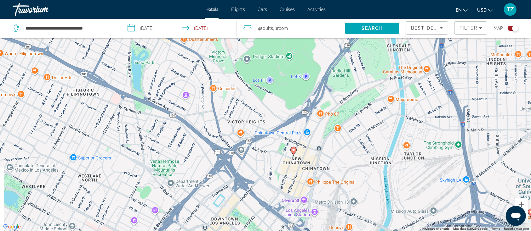
drag, startPoint x: 168, startPoint y: 116, endPoint x: 355, endPoint y: 180, distance: 197.5
click at [354, 178] on div "To activate drag with keyboard, press Alt + Enter. Once in keyboard drag state,…" at bounding box center [265, 115] width 531 height 231
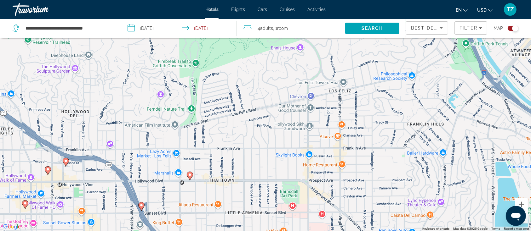
drag, startPoint x: 320, startPoint y: 165, endPoint x: 334, endPoint y: 220, distance: 56.7
click at [334, 220] on div "To activate drag with keyboard, press Alt + Enter. Once in keyboard drag state,…" at bounding box center [265, 115] width 531 height 231
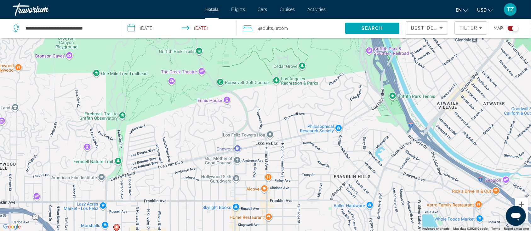
drag, startPoint x: 310, startPoint y: 150, endPoint x: 216, endPoint y: 177, distance: 97.6
click at [216, 177] on div "To activate drag with keyboard, press Alt + Enter. Once in keyboard drag state,…" at bounding box center [265, 115] width 531 height 231
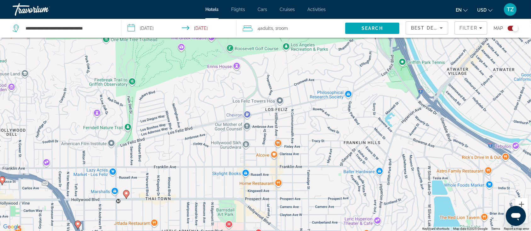
drag, startPoint x: 273, startPoint y: 136, endPoint x: 284, endPoint y: 88, distance: 49.2
click at [284, 92] on div "To activate drag with keyboard, press Alt + Enter. Once in keyboard drag state,…" at bounding box center [265, 115] width 531 height 231
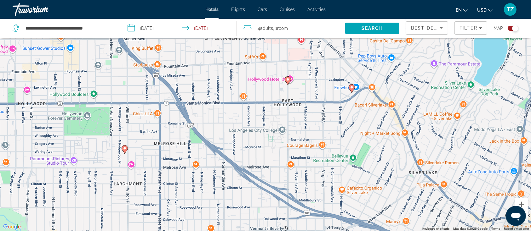
drag, startPoint x: 223, startPoint y: 151, endPoint x: 221, endPoint y: 104, distance: 46.6
click at [221, 104] on div "To activate drag with keyboard, press Alt + Enter. Once in keyboard drag state,…" at bounding box center [265, 115] width 531 height 231
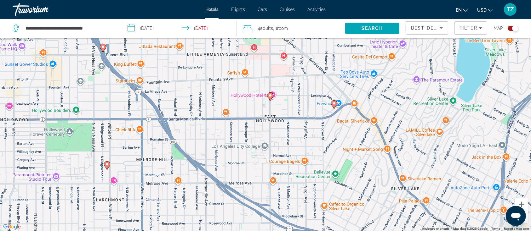
click at [334, 104] on image "Main content" at bounding box center [334, 104] width 4 height 4
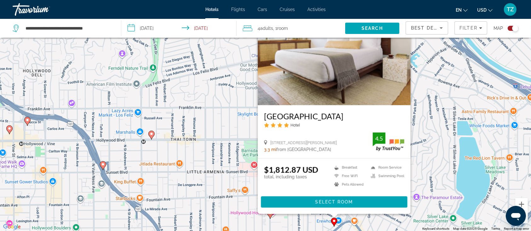
click at [214, 161] on div "To activate drag with keyboard, press Alt + Enter. Once in keyboard drag state,…" at bounding box center [265, 115] width 531 height 231
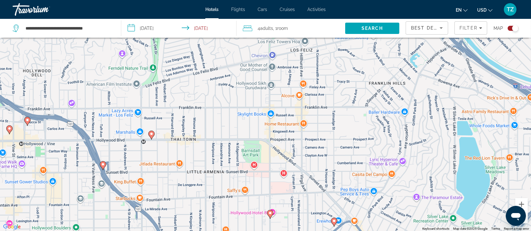
drag, startPoint x: 334, startPoint y: 166, endPoint x: 195, endPoint y: 29, distance: 194.8
click at [218, 54] on div "To activate drag with keyboard, press Alt + Enter. Once in keyboard drag state,…" at bounding box center [265, 115] width 531 height 231
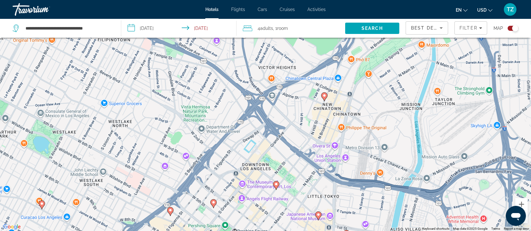
drag, startPoint x: 222, startPoint y: 126, endPoint x: 234, endPoint y: 64, distance: 63.1
click at [234, 64] on div "To activate drag with keyboard, press Alt + Enter. Once in keyboard drag state,…" at bounding box center [265, 115] width 531 height 231
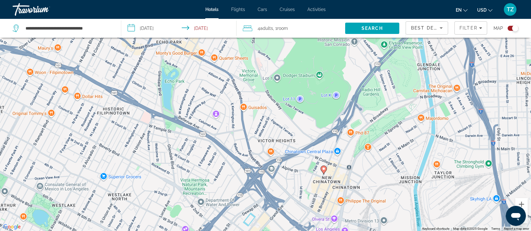
drag, startPoint x: 279, startPoint y: 106, endPoint x: 272, endPoint y: 190, distance: 84.9
click at [273, 189] on div "To activate drag with keyboard, press Alt + Enter. Once in keyboard drag state,…" at bounding box center [265, 115] width 531 height 231
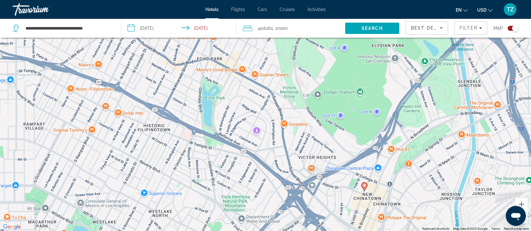
drag, startPoint x: 235, startPoint y: 140, endPoint x: 284, endPoint y: 142, distance: 49.1
click at [284, 142] on div "To activate drag with keyboard, press Alt + Enter. Once in keyboard drag state,…" at bounding box center [265, 115] width 531 height 231
click at [525, 217] on button "Open messaging window" at bounding box center [515, 216] width 20 height 20
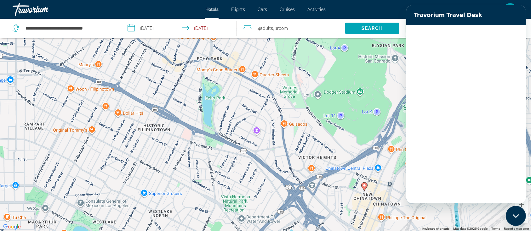
scroll to position [0, 0]
click at [308, 136] on div "To activate drag with keyboard, press Alt + Enter. Once in keyboard drag state,…" at bounding box center [265, 115] width 531 height 231
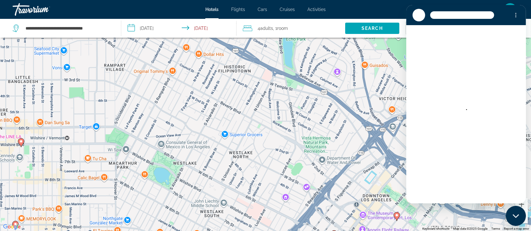
drag, startPoint x: 269, startPoint y: 146, endPoint x: 344, endPoint y: 93, distance: 91.9
click at [344, 93] on div "To activate drag with keyboard, press Alt + Enter. Once in keyboard drag state,…" at bounding box center [265, 115] width 531 height 231
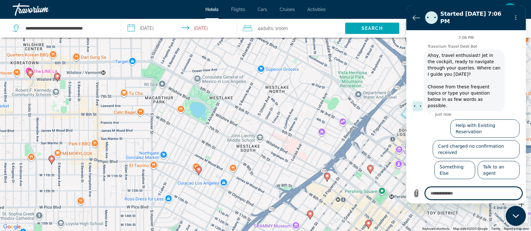
drag, startPoint x: 307, startPoint y: 171, endPoint x: 343, endPoint y: 104, distance: 75.9
click at [343, 104] on div "To activate drag with keyboard, press Alt + Enter. Once in keyboard drag state,…" at bounding box center [265, 115] width 531 height 231
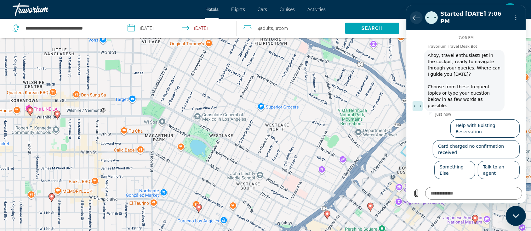
click at [411, 17] on button "Back to the conversation list" at bounding box center [415, 17] width 13 height 13
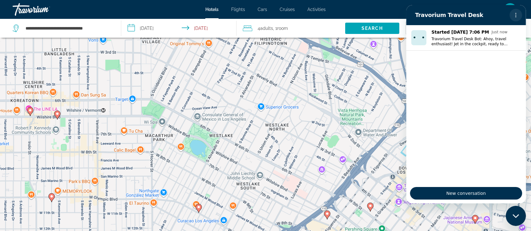
click at [515, 14] on icon "Options menu" at bounding box center [515, 15] width 5 height 5
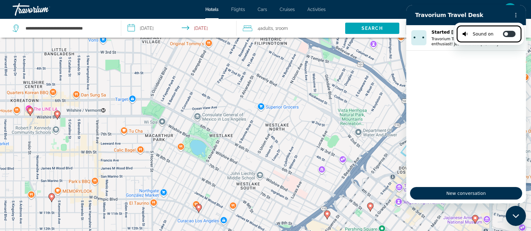
click at [430, 16] on h2 "Travorium Travel Desk" at bounding box center [461, 15] width 92 height 8
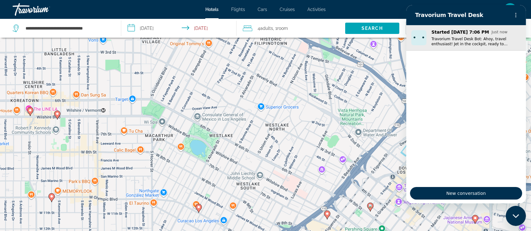
click at [423, 40] on img "Conversation started Oct 9 at Just now, Message from Travorium Travel Desk Bot:…" at bounding box center [418, 37] width 15 height 15
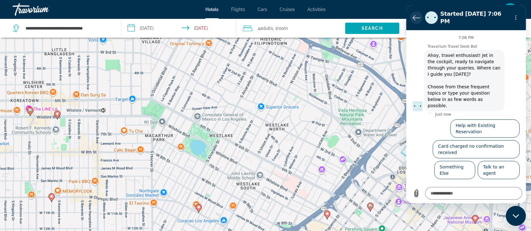
click at [416, 16] on icon "Back to the conversation list" at bounding box center [416, 18] width 8 height 8
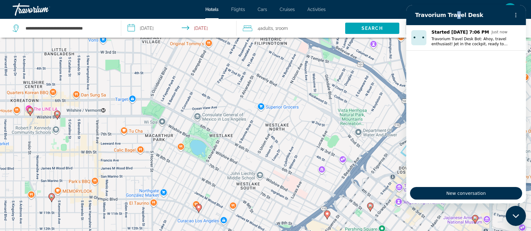
drag, startPoint x: 415, startPoint y: 16, endPoint x: 449, endPoint y: 23, distance: 34.4
click at [449, 23] on section "Travorium Travel Desk" at bounding box center [466, 15] width 120 height 20
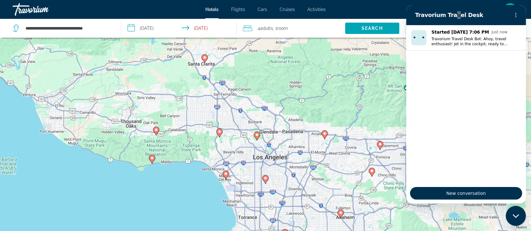
click at [259, 152] on div "To activate drag with keyboard, press Alt + Enter. Once in keyboard drag state,…" at bounding box center [265, 153] width 531 height 231
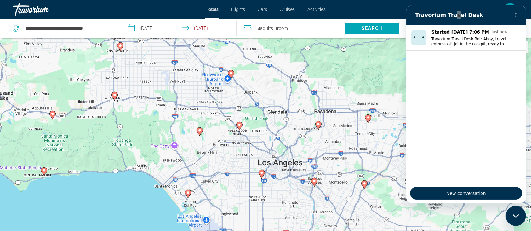
click at [241, 156] on div "To activate drag with keyboard, press Alt + Enter. Once in keyboard drag state,…" at bounding box center [265, 153] width 531 height 231
click at [241, 155] on div "To activate drag with keyboard, press Alt + Enter. Once in keyboard drag state,…" at bounding box center [265, 153] width 531 height 231
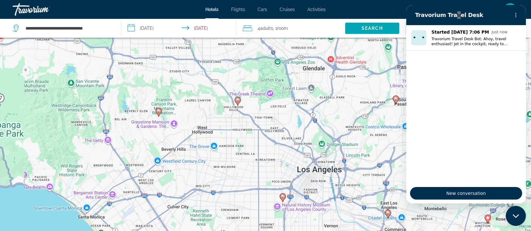
click at [241, 155] on div "To activate drag with keyboard, press Alt + Enter. Once in keyboard drag state,…" at bounding box center [265, 153] width 531 height 231
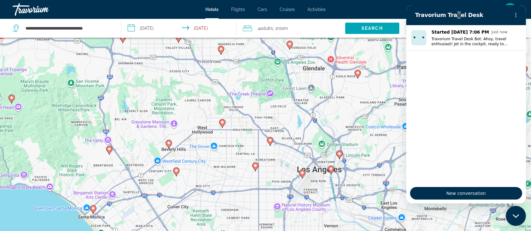
click at [241, 155] on div "To activate drag with keyboard, press Alt + Enter. Once in keyboard drag state,…" at bounding box center [265, 153] width 531 height 231
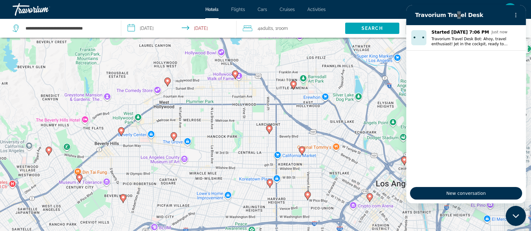
click at [268, 129] on image "Main content" at bounding box center [269, 129] width 4 height 4
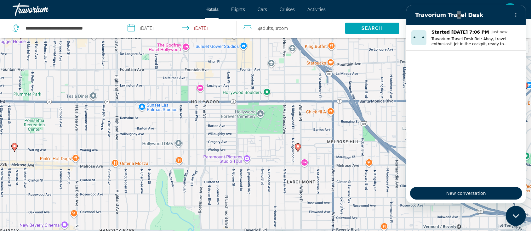
drag, startPoint x: 176, startPoint y: 91, endPoint x: 224, endPoint y: 178, distance: 99.2
click at [224, 178] on div "To activate drag with keyboard, press Alt + Enter. Once in keyboard drag state,…" at bounding box center [265, 153] width 531 height 231
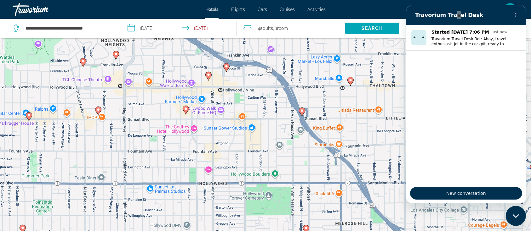
drag, startPoint x: 222, startPoint y: 110, endPoint x: 220, endPoint y: 170, distance: 60.1
click at [220, 170] on div "To activate drag with keyboard, press Alt + Enter. Once in keyboard drag state,…" at bounding box center [265, 153] width 531 height 231
click at [208, 76] on image "Main content" at bounding box center [208, 75] width 4 height 4
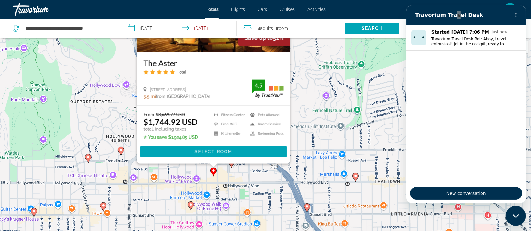
drag, startPoint x: 318, startPoint y: 186, endPoint x: 325, endPoint y: 72, distance: 113.5
click at [325, 72] on div "To activate drag with keyboard, press Alt + Enter. Once in keyboard drag state,…" at bounding box center [265, 153] width 531 height 231
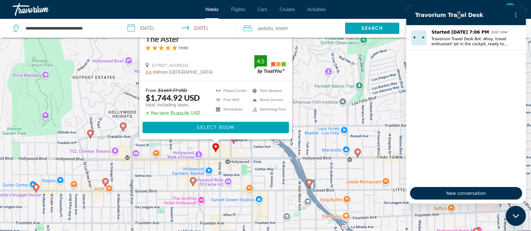
click at [276, 155] on div "To activate drag with keyboard, press Alt + Enter. Once in keyboard drag state,…" at bounding box center [265, 153] width 531 height 231
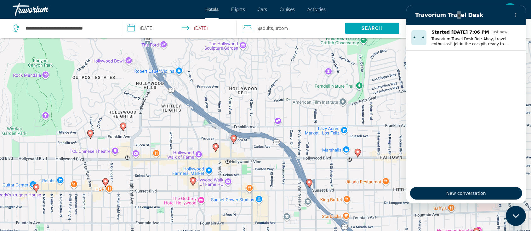
click at [234, 139] on image "Main content" at bounding box center [234, 138] width 4 height 4
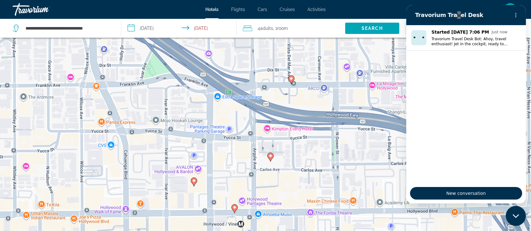
click at [270, 156] on image "Main content" at bounding box center [270, 156] width 4 height 4
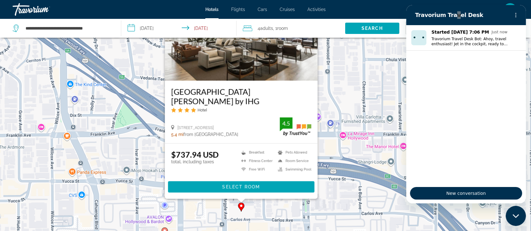
drag, startPoint x: 365, startPoint y: 173, endPoint x: 335, endPoint y: 117, distance: 63.8
click at [335, 117] on div "To activate drag with keyboard, press Alt + Enter. Once in keyboard drag state,…" at bounding box center [265, 153] width 531 height 231
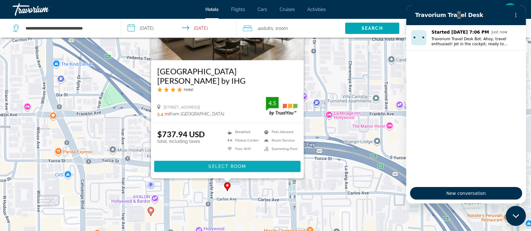
click at [267, 168] on span "Main content" at bounding box center [227, 166] width 146 height 15
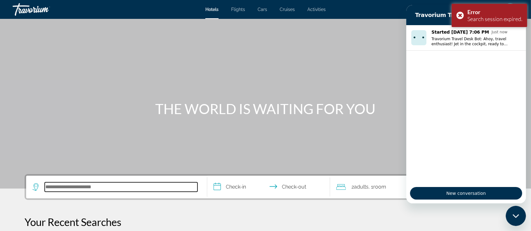
click at [113, 185] on input "Search hotel destination" at bounding box center [121, 187] width 153 height 9
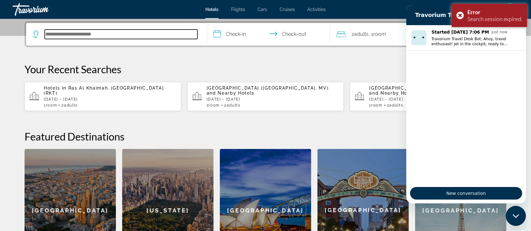
scroll to position [154, 0]
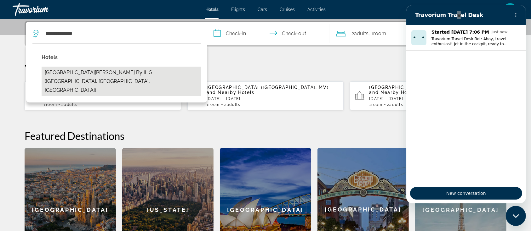
click at [93, 70] on button "[GEOGRAPHIC_DATA][PERSON_NAME] by IHG ([GEOGRAPHIC_DATA], [GEOGRAPHIC_DATA], [G…" at bounding box center [121, 82] width 159 height 30
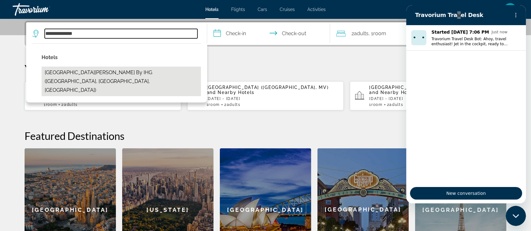
type input "**********"
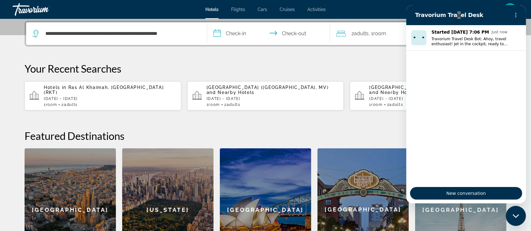
click at [367, 34] on span "Adults" at bounding box center [361, 34] width 14 height 6
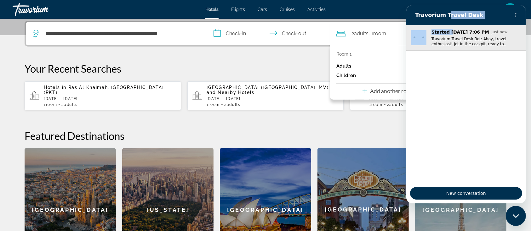
drag, startPoint x: 443, startPoint y: 16, endPoint x: 449, endPoint y: 32, distance: 17.7
click at [449, 32] on div "Travorium Travel Desk Started [DATE] 7:06 PM Just now Travorium Travel Desk Bot…" at bounding box center [466, 104] width 120 height 199
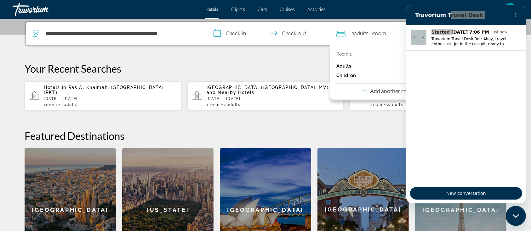
click at [516, 213] on div "Close messaging window" at bounding box center [515, 215] width 19 height 19
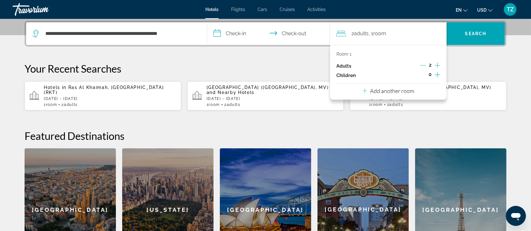
click at [438, 64] on icon "Increment adults" at bounding box center [437, 66] width 6 height 8
click at [471, 34] on span "Search" at bounding box center [475, 33] width 21 height 5
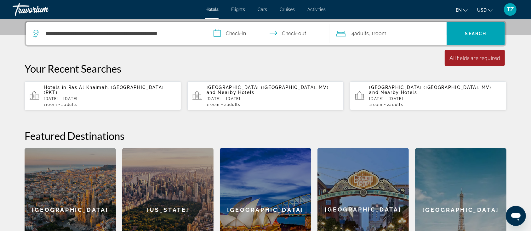
click at [251, 35] on input "**********" at bounding box center [269, 34] width 125 height 25
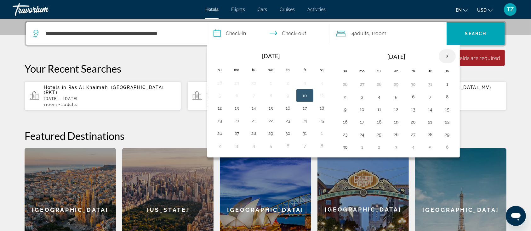
click at [446, 57] on th "Next month" at bounding box center [446, 56] width 17 height 14
click at [413, 96] on button "8" at bounding box center [413, 97] width 10 height 9
click at [344, 107] on button "11" at bounding box center [345, 109] width 10 height 9
type input "**********"
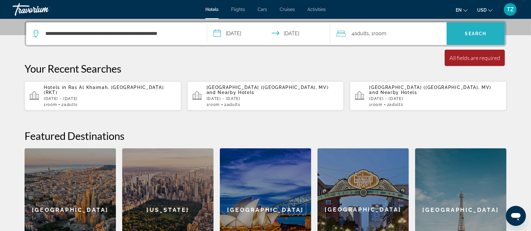
click at [470, 34] on span "Search" at bounding box center [475, 33] width 21 height 5
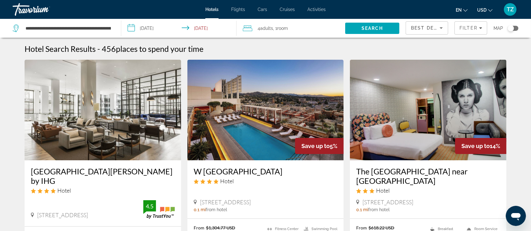
click at [108, 131] on img "Main content" at bounding box center [103, 110] width 156 height 101
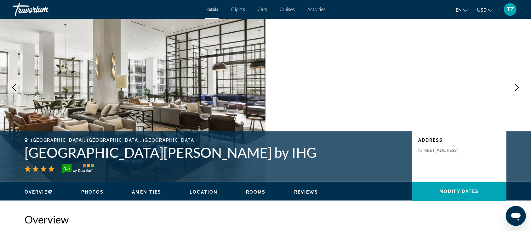
scroll to position [42, 0]
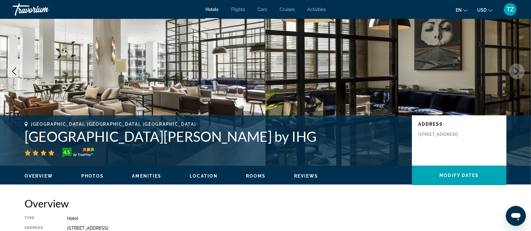
click at [518, 75] on button "Next image" at bounding box center [517, 72] width 16 height 16
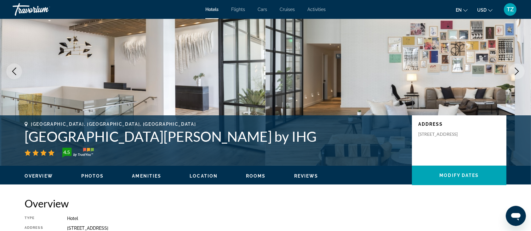
click at [518, 75] on button "Next image" at bounding box center [517, 72] width 16 height 16
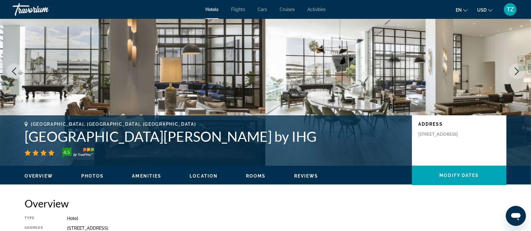
click at [515, 72] on icon "Next image" at bounding box center [517, 72] width 8 height 8
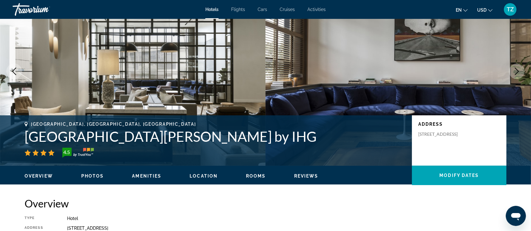
click at [515, 72] on icon "Next image" at bounding box center [517, 72] width 8 height 8
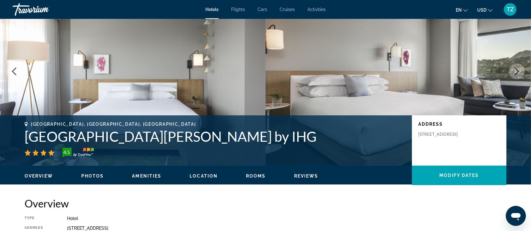
click at [515, 72] on icon "Next image" at bounding box center [517, 72] width 8 height 8
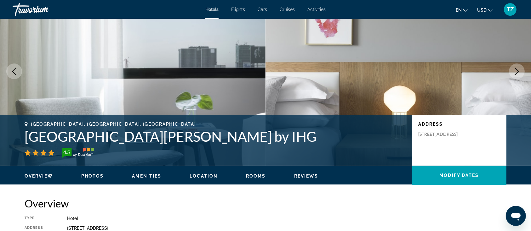
click at [515, 72] on icon "Next image" at bounding box center [517, 72] width 8 height 8
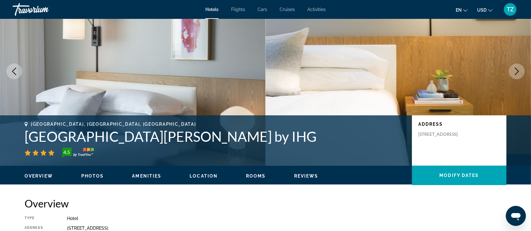
click at [515, 72] on icon "Next image" at bounding box center [517, 72] width 8 height 8
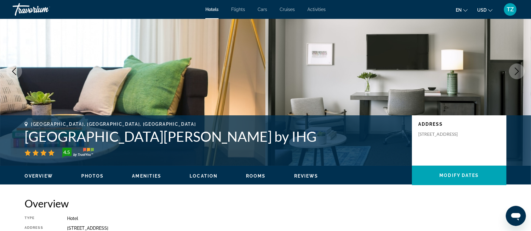
click at [515, 72] on icon "Next image" at bounding box center [517, 72] width 8 height 8
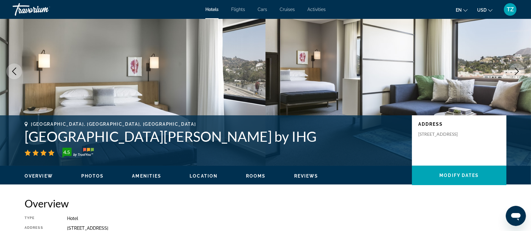
click at [515, 72] on icon "Next image" at bounding box center [517, 72] width 8 height 8
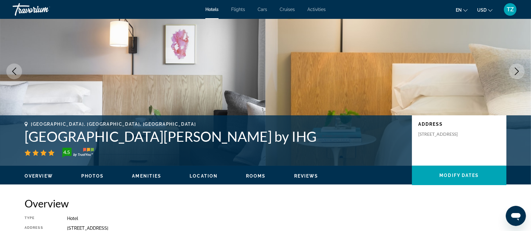
click at [515, 72] on icon "Next image" at bounding box center [517, 72] width 8 height 8
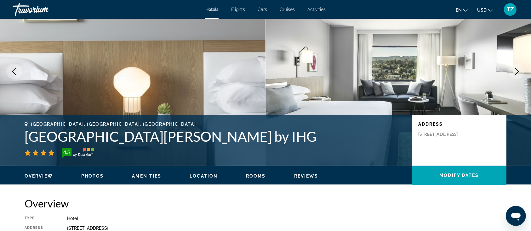
click at [515, 72] on icon "Next image" at bounding box center [517, 72] width 8 height 8
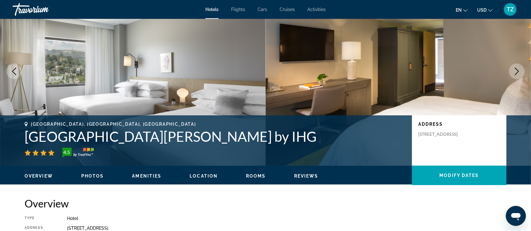
click at [515, 72] on icon "Next image" at bounding box center [517, 72] width 8 height 8
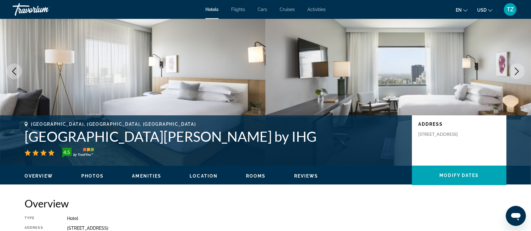
click at [515, 72] on icon "Next image" at bounding box center [517, 72] width 8 height 8
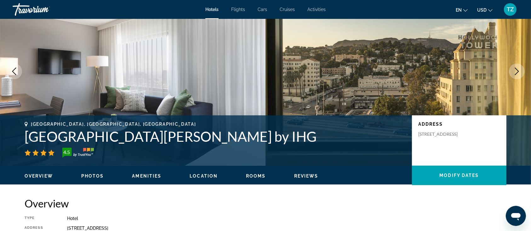
click at [515, 72] on icon "Next image" at bounding box center [517, 72] width 8 height 8
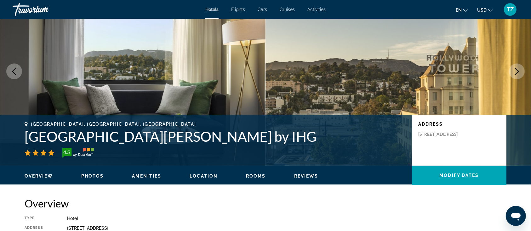
click at [515, 72] on icon "Next image" at bounding box center [517, 72] width 8 height 8
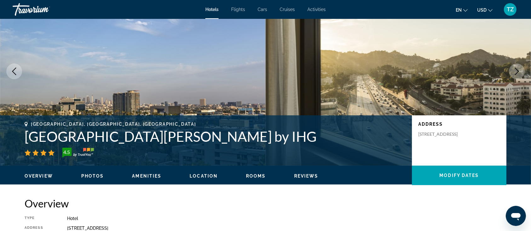
click at [12, 74] on icon "Previous image" at bounding box center [14, 72] width 8 height 8
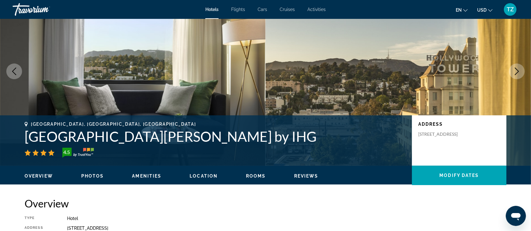
click at [517, 71] on icon "Next image" at bounding box center [517, 72] width 8 height 8
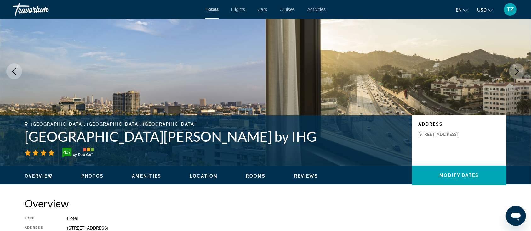
click at [517, 71] on icon "Next image" at bounding box center [517, 72] width 8 height 8
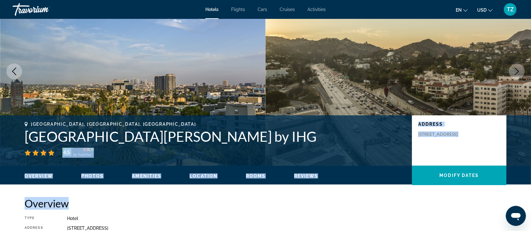
drag, startPoint x: 309, startPoint y: 195, endPoint x: 305, endPoint y: 143, distance: 52.4
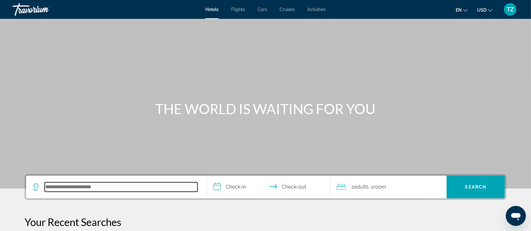
click at [97, 183] on input "Search hotel destination" at bounding box center [121, 187] width 153 height 9
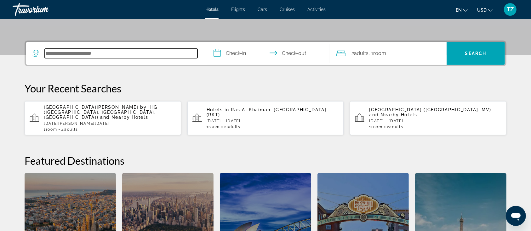
scroll to position [154, 0]
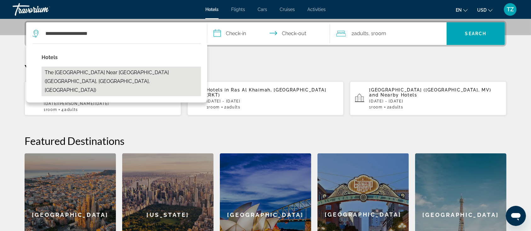
click at [81, 70] on button "The Hollywood Franklin Hotel near Universal Studios (Los Angeles, CA, US)" at bounding box center [121, 82] width 159 height 30
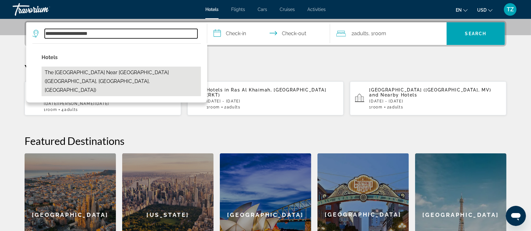
type input "**********"
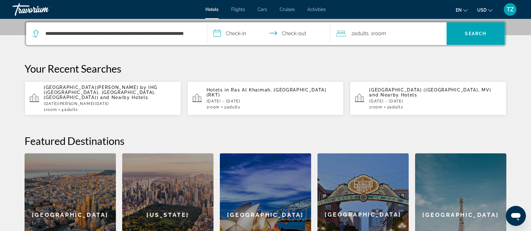
click at [230, 31] on input "**********" at bounding box center [269, 34] width 125 height 25
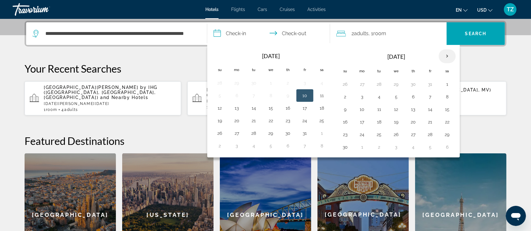
click at [446, 56] on th "Next month" at bounding box center [446, 56] width 17 height 14
click at [412, 96] on button "8" at bounding box center [413, 97] width 10 height 9
click at [342, 107] on button "11" at bounding box center [345, 109] width 10 height 9
type input "**********"
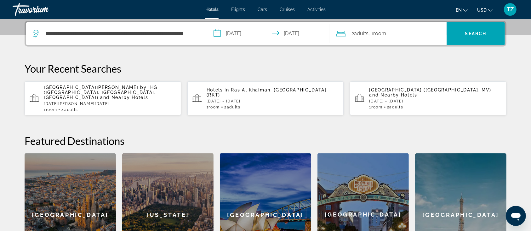
click at [380, 38] on div "2 Adult Adults , 1 Room rooms" at bounding box center [391, 33] width 110 height 23
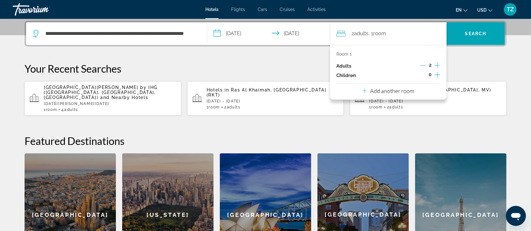
click at [439, 66] on icon "Increment adults" at bounding box center [437, 66] width 6 height 8
click at [461, 61] on div "**********" at bounding box center [265, 149] width 507 height 256
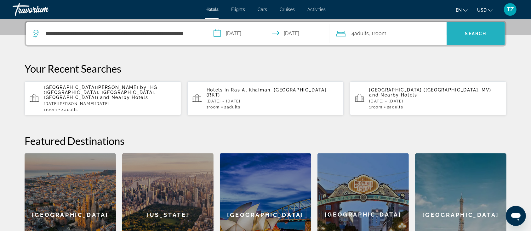
click at [472, 34] on span "Search" at bounding box center [475, 33] width 21 height 5
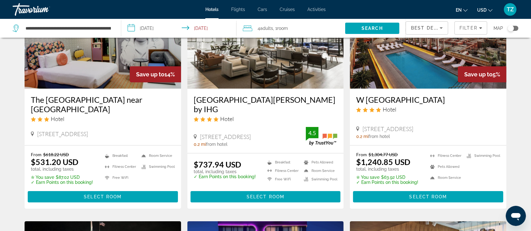
scroll to position [84, 0]
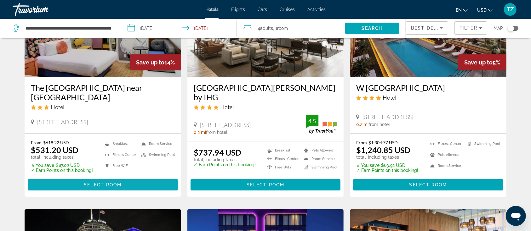
click at [100, 183] on span "Select Room" at bounding box center [103, 185] width 38 height 5
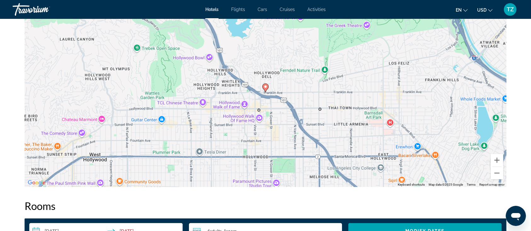
scroll to position [630, 0]
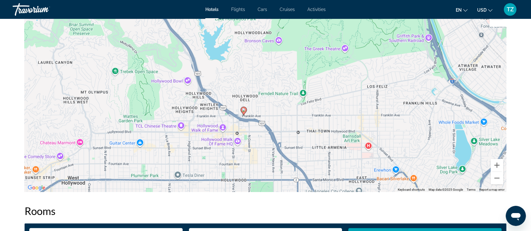
drag, startPoint x: 267, startPoint y: 101, endPoint x: 245, endPoint y: 120, distance: 29.1
click at [245, 120] on div "To activate drag with keyboard, press Alt + Enter. Once in keyboard drag state,…" at bounding box center [266, 97] width 482 height 189
click at [256, 115] on div "To activate drag with keyboard, press Alt + Enter. Once in keyboard drag state,…" at bounding box center [266, 97] width 482 height 189
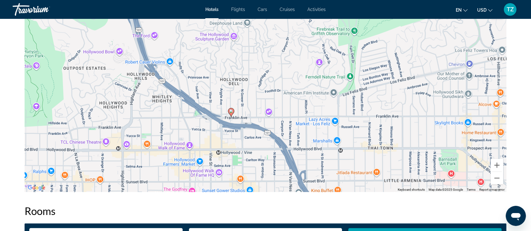
click at [256, 115] on div "To activate drag with keyboard, press Alt + Enter. Once in keyboard drag state,…" at bounding box center [266, 97] width 482 height 189
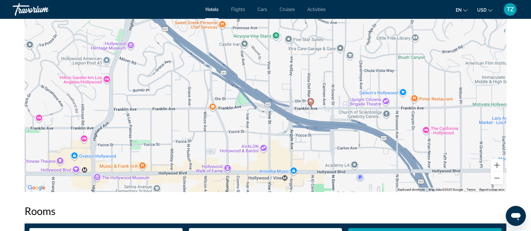
drag, startPoint x: 139, startPoint y: 135, endPoint x: 244, endPoint y: 123, distance: 106.1
click at [244, 123] on div "To activate drag with keyboard, press Alt + Enter. Once in keyboard drag state,…" at bounding box center [266, 97] width 482 height 189
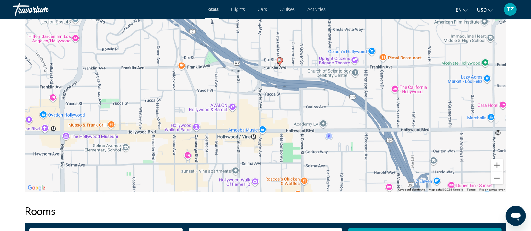
drag, startPoint x: 247, startPoint y: 154, endPoint x: 217, endPoint y: 111, distance: 52.8
click at [217, 111] on div "To activate drag with keyboard, press Alt + Enter. Once in keyboard drag state,…" at bounding box center [266, 97] width 482 height 189
click at [286, 70] on div "To activate drag with keyboard, press Alt + Enter. Once in keyboard drag state,…" at bounding box center [266, 97] width 482 height 189
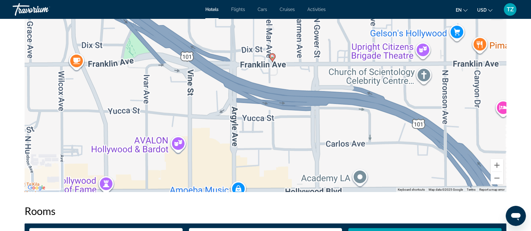
click at [286, 70] on div "To activate drag with keyboard, press Alt + Enter. Once in keyboard drag state,…" at bounding box center [266, 97] width 482 height 189
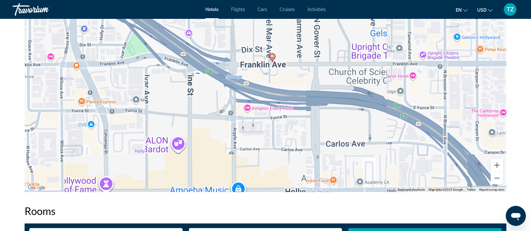
click at [286, 70] on div "To activate drag with keyboard, press Alt + Enter. Once in keyboard drag state,…" at bounding box center [266, 97] width 482 height 189
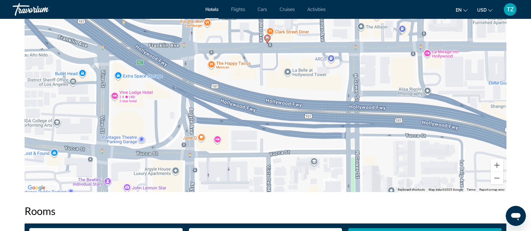
drag, startPoint x: 245, startPoint y: 150, endPoint x: 256, endPoint y: 137, distance: 17.0
click at [256, 137] on div "To activate drag with keyboard, press Alt + Enter. Once in keyboard drag state,…" at bounding box center [266, 97] width 482 height 189
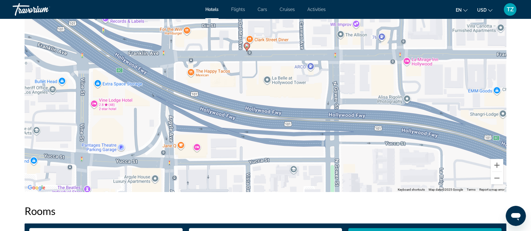
drag, startPoint x: 244, startPoint y: 153, endPoint x: 224, endPoint y: 160, distance: 21.8
click at [224, 160] on div "To activate drag with keyboard, press Alt + Enter. Once in keyboard drag state,…" at bounding box center [266, 97] width 482 height 189
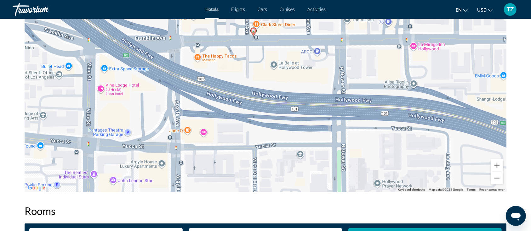
drag, startPoint x: 261, startPoint y: 91, endPoint x: 280, endPoint y: 48, distance: 46.8
click at [280, 48] on div "To activate drag with keyboard, press Alt + Enter. Once in keyboard drag state,…" at bounding box center [266, 97] width 482 height 189
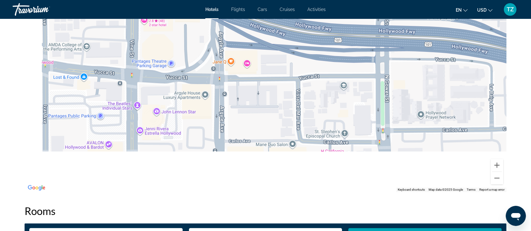
drag, startPoint x: 258, startPoint y: 113, endPoint x: 302, endPoint y: 62, distance: 67.2
click at [302, 62] on div "To activate drag with keyboard, press Alt + Enter. Once in keyboard drag state,…" at bounding box center [266, 97] width 482 height 189
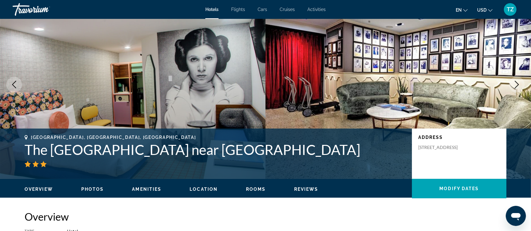
scroll to position [42, 0]
